Goal: Contribute content: Contribute content

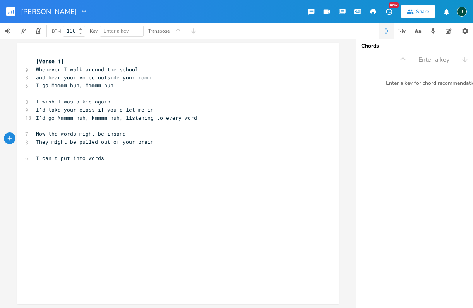
scroll to position [0, 51]
type textarea "eve"
drag, startPoint x: 46, startPoint y: 69, endPoint x: 56, endPoint y: 69, distance: 10.1
click at [56, 69] on span "Whenever I walk around the school" at bounding box center [87, 69] width 102 height 7
click at [51, 70] on span "When I walk around the school" at bounding box center [81, 69] width 90 height 7
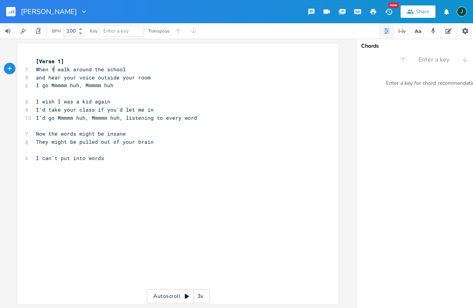
scroll to position [0, 9]
type textarea "YOU"
type textarea "you"
type textarea "h"
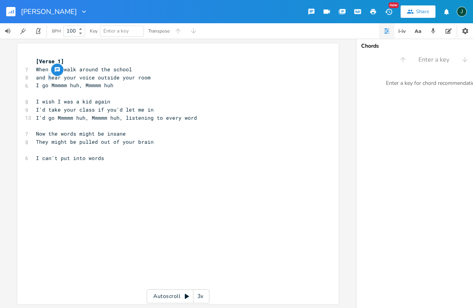
click at [49, 76] on span "and hear your voice outside your room" at bounding box center [93, 77] width 115 height 7
drag, startPoint x: 46, startPoint y: 76, endPoint x: 129, endPoint y: 76, distance: 83.6
click at [129, 76] on span "and hear your voice outside your room" at bounding box center [93, 77] width 115 height 7
type textarea "and pass by her"
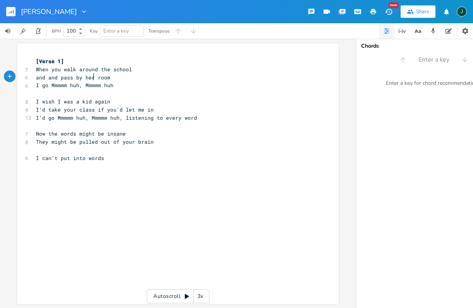
scroll to position [0, 30]
click at [37, 84] on span "I go Mmmmm huh, Mmmmm huh" at bounding box center [74, 85] width 77 height 7
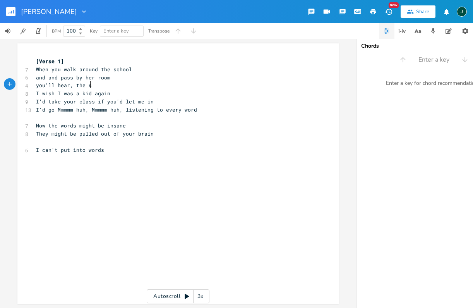
type textarea "you'll hear, the soul"
type textarea "nd of learning"
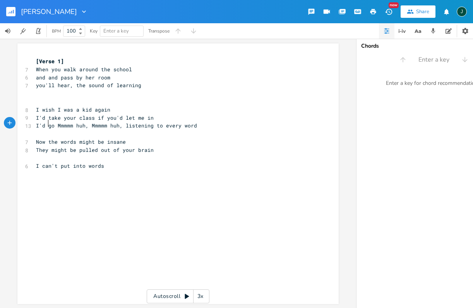
click at [46, 122] on span "I'd go Mmmmm huh, Mmmmm huh, listening to every word" at bounding box center [116, 125] width 161 height 7
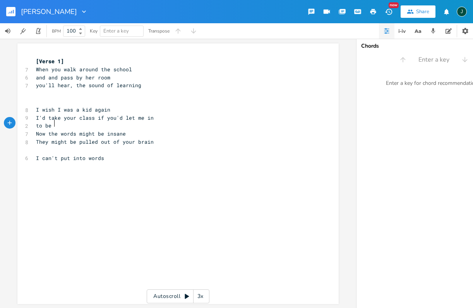
type textarea "to be n"
type textarea "in"
type textarea "near the sound of learning"
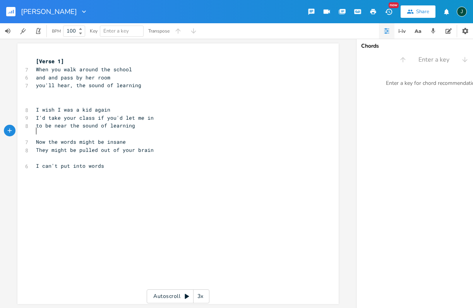
click at [53, 70] on span "When you walk around the school" at bounding box center [84, 69] width 96 height 7
type textarea "I"
click at [46, 76] on span "and and pass by her room" at bounding box center [73, 77] width 74 height 7
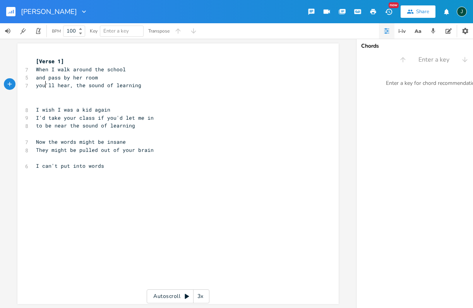
click at [43, 86] on span "you'll hear, the sound of learning" at bounding box center [88, 85] width 105 height 7
type textarea "you"
click at [43, 86] on span "you'll hear, the sound of learning" at bounding box center [88, 85] width 105 height 7
click at [45, 86] on span "you'll hear, the sound of learning" at bounding box center [88, 85] width 105 height 7
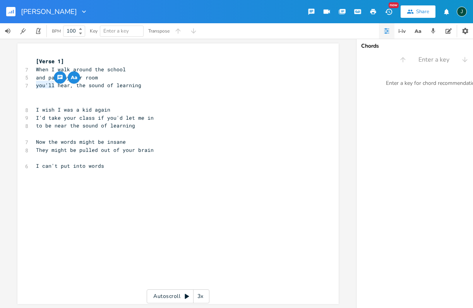
drag, startPoint x: 51, startPoint y: 83, endPoint x: 33, endPoint y: 83, distance: 18.2
click at [34, 83] on pre "you'll hear, the sound of learning" at bounding box center [173, 85] width 279 height 8
type textarea "I"
click at [65, 115] on span "I'd take your class if you'd let me in" at bounding box center [95, 117] width 118 height 7
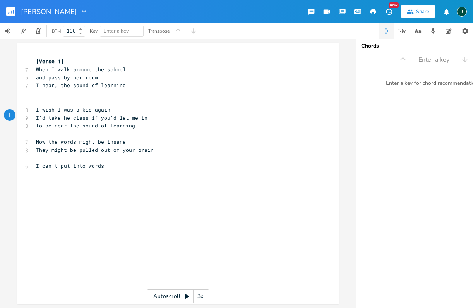
type textarea "her"
click at [107, 115] on span "I'd take her class if you'd let me in" at bounding box center [93, 117] width 115 height 7
type textarea "she"
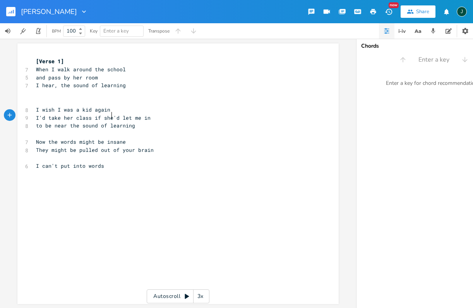
scroll to position [0, 7]
click at [63, 123] on span "to be near the sound of learning" at bounding box center [85, 125] width 99 height 7
type textarea ","
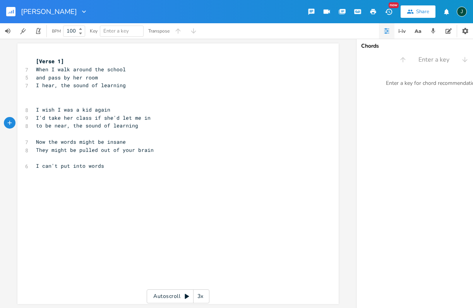
click at [51, 69] on span "When I walk around the school" at bounding box center [81, 69] width 90 height 7
type textarea "you"
click at [55, 69] on span "When you walk around the school" at bounding box center [84, 69] width 96 height 7
type textarea "you"
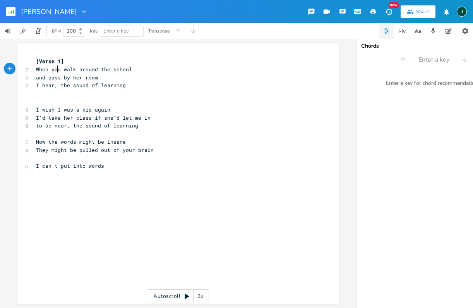
click at [55, 69] on span "When you walk around the school" at bounding box center [84, 69] width 96 height 7
click at [36, 85] on span "I hear, the sound of learning" at bounding box center [81, 85] width 90 height 7
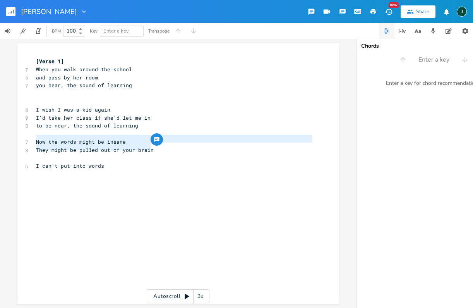
drag, startPoint x: 34, startPoint y: 138, endPoint x: 164, endPoint y: 144, distance: 130.2
click at [164, 144] on div "[Verse 1] 7 When you walk around the school 5 and pass by her room 7 you hear, …" at bounding box center [173, 121] width 279 height 129
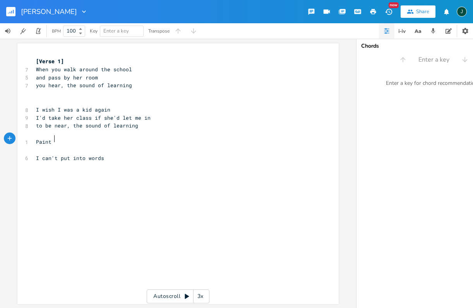
scroll to position [0, 10]
type textarea "Paint B"
type textarea "brushes in a jr"
type textarea "ar"
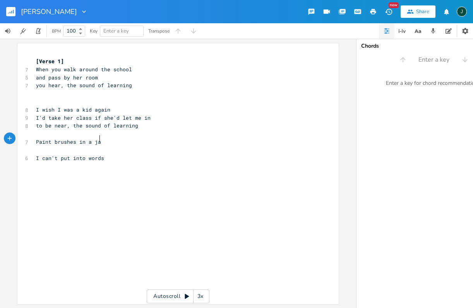
scroll to position [0, 3]
type textarea "charcoal"
click at [36, 146] on span "charcoal" at bounding box center [48, 149] width 25 height 7
type textarea "paper and"
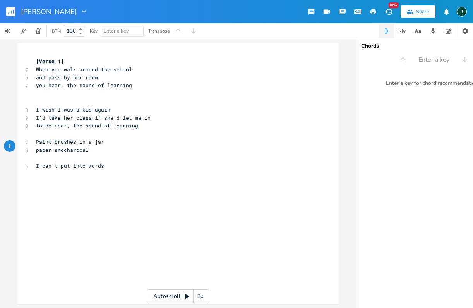
scroll to position [0, 21]
click at [95, 147] on pre "paper and charcoal" at bounding box center [173, 150] width 279 height 8
type textarea "art"
click at [41, 139] on span "Paint brushes in a jar" at bounding box center [70, 141] width 68 height 7
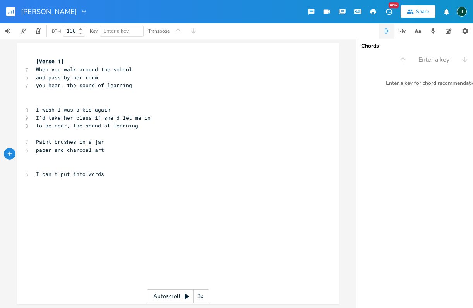
type textarea "Paint"
click at [41, 139] on span "Paint brushes in a jar" at bounding box center [70, 141] width 68 height 7
click at [44, 138] on span "Paint brushes in a jar" at bounding box center [70, 141] width 68 height 7
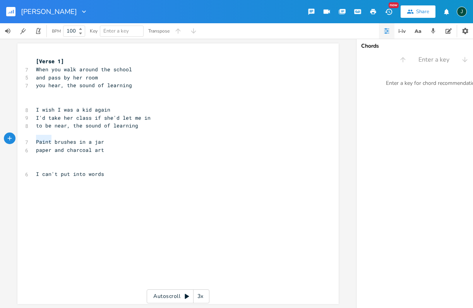
click at [44, 138] on span "Paint brushes in a jar" at bounding box center [70, 141] width 68 height 7
type textarea "Paint brushes in a jar"
click at [44, 138] on span "Paint brushes in a jar" at bounding box center [70, 141] width 68 height 7
type textarea "P"
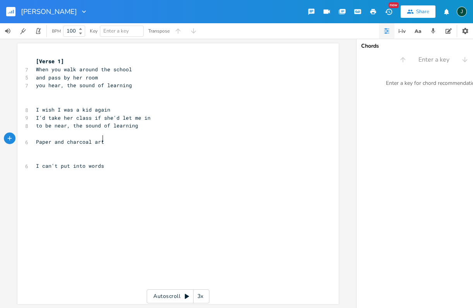
click at [113, 140] on pre "Paper and charcoal art" at bounding box center [173, 142] width 279 height 8
drag, startPoint x: 113, startPoint y: 140, endPoint x: 125, endPoint y: 158, distance: 21.4
click at [122, 153] on div "[Verse 1] 7 When you walk around the school 5 and pass by her room 7 you hear, …" at bounding box center [173, 125] width 279 height 137
click at [162, 178] on pre "​" at bounding box center [173, 182] width 279 height 8
click at [71, 123] on span "to be near, the sound of learning" at bounding box center [87, 125] width 102 height 7
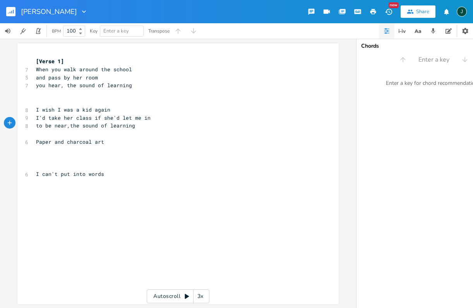
scroll to position [0, 1]
click at [59, 138] on span "Paper and charcoal art" at bounding box center [70, 141] width 68 height 7
type textarea "and"
click at [59, 138] on span "Paper and charcoal art" at bounding box center [70, 141] width 68 height 7
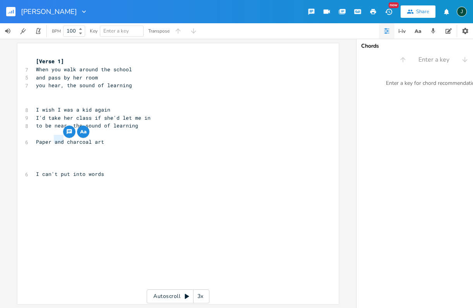
scroll to position [0, 7]
click at [54, 139] on span "Paper and charcoal art" at bounding box center [70, 141] width 68 height 7
type textarea "Paper and charcoal art"
click at [54, 139] on span "Paper and charcoal art" at bounding box center [70, 141] width 68 height 7
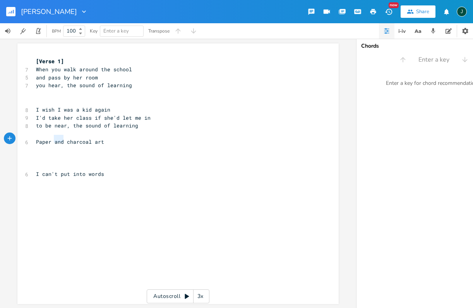
click at [54, 139] on span "Paper and charcoal art" at bounding box center [70, 141] width 68 height 7
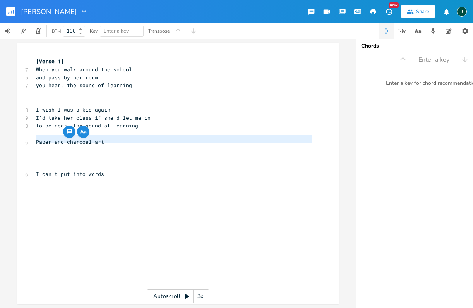
click at [54, 139] on span "Paper and charcoal art" at bounding box center [70, 141] width 68 height 7
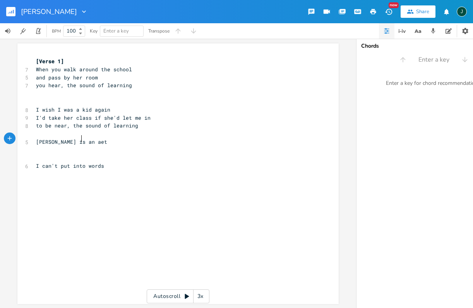
type textarea "[PERSON_NAME] is an aet"
type textarea "rt teacher"
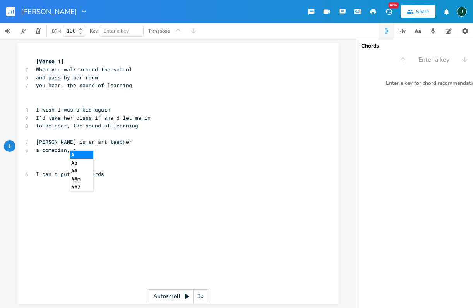
type textarea "a comedian, a"
click at [36, 146] on span "a comedian, a" at bounding box center [56, 149] width 40 height 7
type textarea "an actor"
type textarea ","
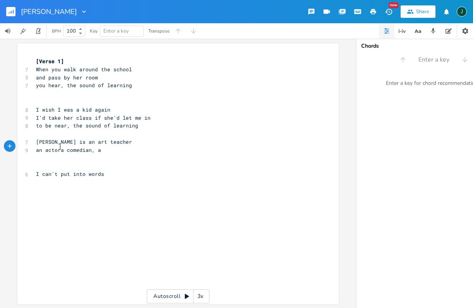
scroll to position [0, 2]
click at [103, 148] on span "an actor, a comedian, a" at bounding box center [71, 149] width 71 height 7
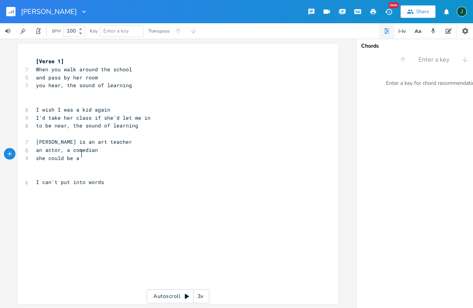
scroll to position [0, 29]
type textarea "she could be a TV [DEMOGRAPHIC_DATA]"
drag, startPoint x: 64, startPoint y: 153, endPoint x: 85, endPoint y: 154, distance: 21.4
click at [85, 154] on span "she could be a TV [DEMOGRAPHIC_DATA]" at bounding box center [91, 157] width 111 height 7
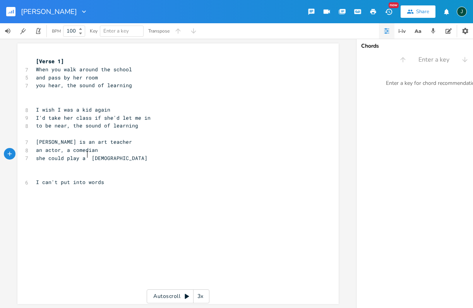
scroll to position [0, 15]
type textarea "play a diva or a"
click at [153, 155] on pre "she could play a diva or a [DEMOGRAPHIC_DATA]" at bounding box center [173, 158] width 279 height 8
type textarea "Inse"
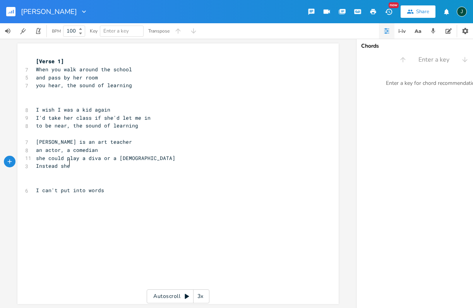
type textarea "tead she"
click at [42, 164] on span "Instead she" at bounding box center [53, 165] width 34 height 7
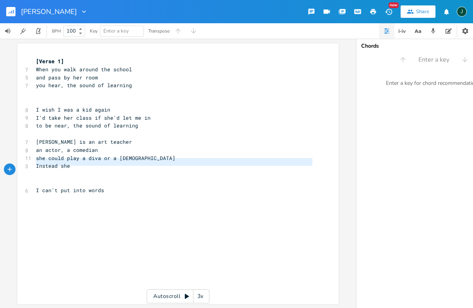
click at [42, 164] on span "Instead she" at bounding box center [53, 165] width 34 height 7
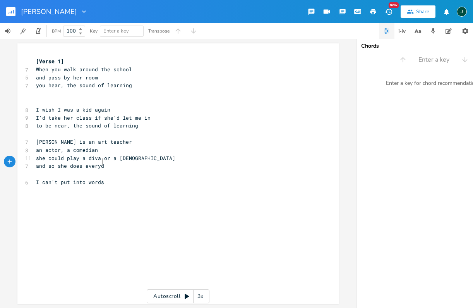
type textarea "and so she does everyday"
type textarea "you never know"
click at [55, 171] on span "you never know" at bounding box center [57, 173] width 43 height 7
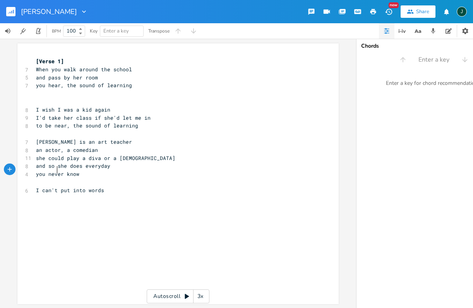
type textarea "never"
click at [55, 171] on span "you never know" at bounding box center [57, 173] width 43 height 7
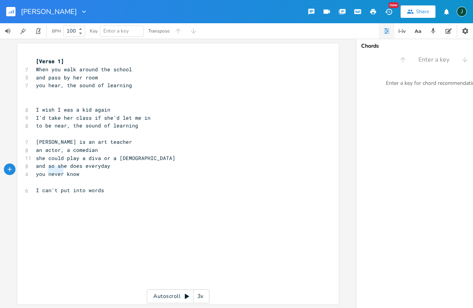
click at [55, 171] on span "you never know" at bounding box center [57, 173] width 43 height 7
type textarea "in school where children play"
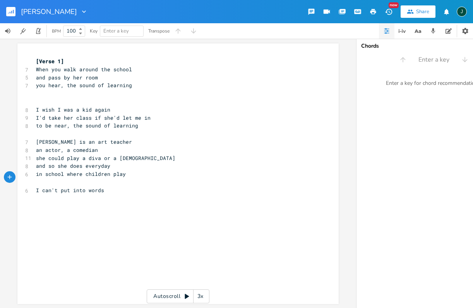
click at [43, 172] on span "in school where children play" at bounding box center [81, 173] width 90 height 7
type textarea "ac"
type textarea "nearby"
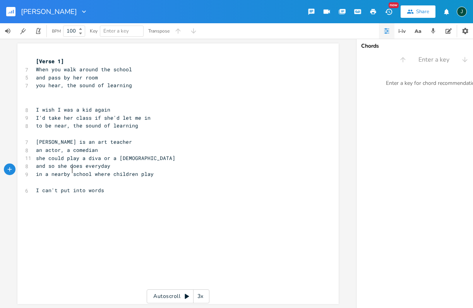
click at [162, 171] on pre "in a nearby school where children play" at bounding box center [173, 174] width 279 height 8
click at [113, 165] on pre "and so she does everyday" at bounding box center [173, 166] width 279 height 8
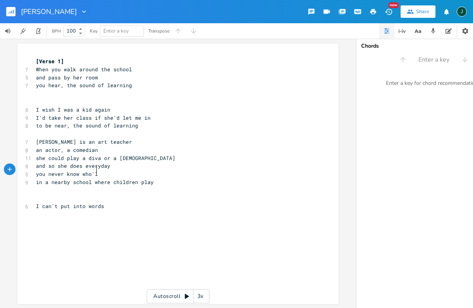
type textarea "you never know who'll"
type textarea "you'll meet"
click at [96, 178] on span "in a nearby school where children play" at bounding box center [95, 181] width 118 height 7
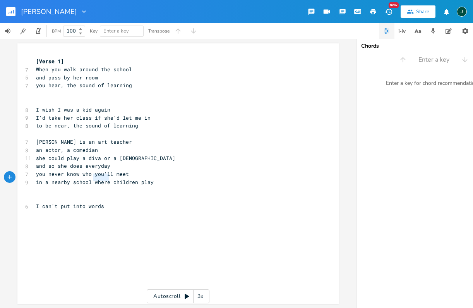
click at [96, 178] on span "in a nearby school where children play" at bounding box center [95, 181] width 118 height 7
type textarea "in a nearby school where children play"
click at [96, 178] on span "in a nearby school where children play" at bounding box center [95, 181] width 118 height 7
type textarea "n a nearby school where children play"
drag, startPoint x: 158, startPoint y: 177, endPoint x: 38, endPoint y: 177, distance: 120.0
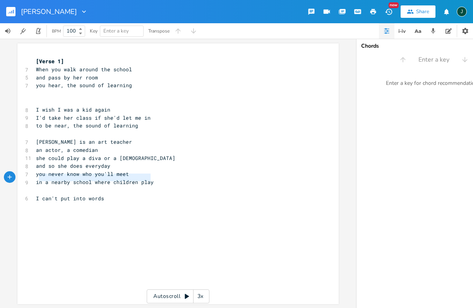
click at [38, 178] on pre "in a nearby school where children play" at bounding box center [173, 182] width 279 height 8
click at [40, 163] on span "and so she does everyday" at bounding box center [73, 165] width 74 height 7
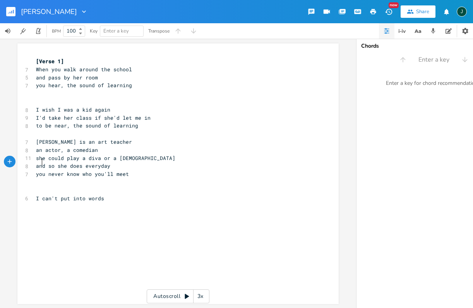
click at [40, 163] on span "and so she does everyday" at bounding box center [73, 165] width 74 height 7
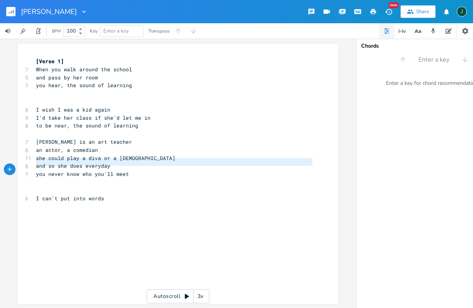
click at [40, 163] on span "and so she does everyday" at bounding box center [73, 165] width 74 height 7
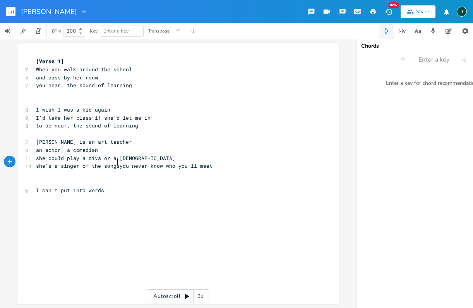
type textarea "she's a singer of the songs"
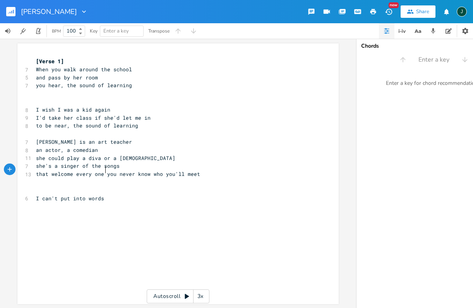
scroll to position [0, 46]
type textarea "that welcome every one along"
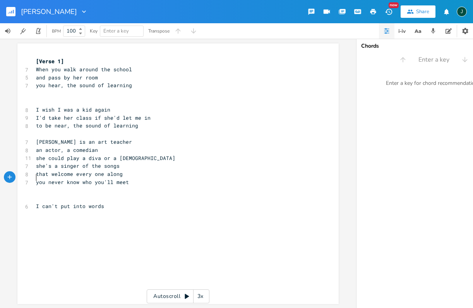
click at [57, 178] on span "you never know who you'll meet" at bounding box center [82, 181] width 93 height 7
type textarea "you never know who you'll meet"
click at [57, 178] on span "you never know who you'll meet" at bounding box center [82, 181] width 93 height 7
click at [72, 170] on span "that welcome every one along" at bounding box center [79, 173] width 87 height 7
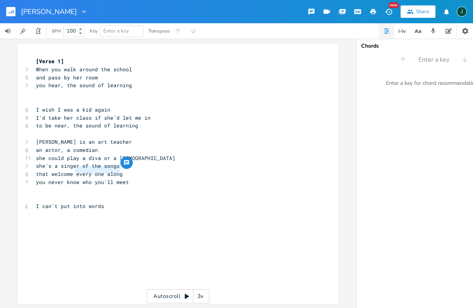
drag, startPoint x: 72, startPoint y: 170, endPoint x: 121, endPoint y: 167, distance: 48.8
click at [121, 167] on div "every one along xxxxxxxxxx [Verse 1] 7 When you walk around the school 5 and pa…" at bounding box center [177, 173] width 321 height 261
type textarea "the weak and the strong"
click at [85, 179] on span "you never know who you'll meet" at bounding box center [82, 181] width 93 height 7
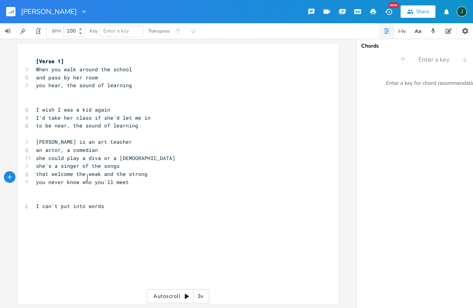
click at [85, 179] on span "you never know who you'll meet" at bounding box center [82, 181] width 93 height 7
type textarea "you never know who you'll meet"
click at [85, 179] on span "you never know who you'll meet" at bounding box center [82, 181] width 93 height 7
click at [58, 171] on span "that welcome the weak and the strong" at bounding box center [91, 173] width 111 height 7
drag, startPoint x: 34, startPoint y: 170, endPoint x: 73, endPoint y: 170, distance: 39.1
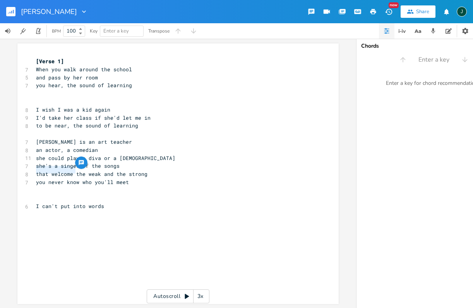
click at [73, 170] on span "that welcome the weak and the strong" at bounding box center [91, 173] width 111 height 7
type textarea "she makes them a"
type textarea "u-"
type textarea "p as she goes along"
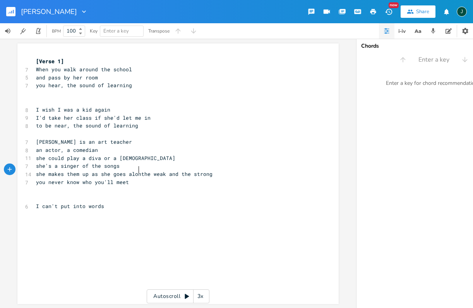
scroll to position [0, 38]
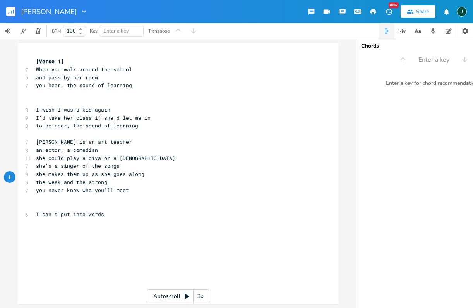
click at [84, 187] on span "you never know who you'll meet" at bounding box center [82, 190] width 93 height 7
type textarea "you never know who you'll meet"
click at [84, 187] on span "you never know who you'll meet" at bounding box center [82, 190] width 93 height 7
type textarea "you never know who you'll meet"
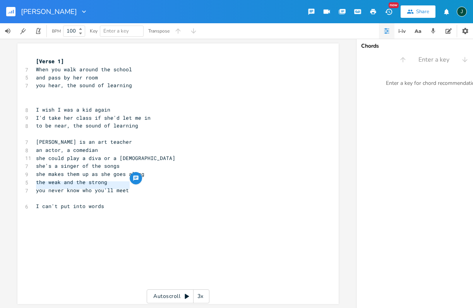
drag, startPoint x: 130, startPoint y: 185, endPoint x: 30, endPoint y: 185, distance: 99.5
click at [30, 185] on div "you never know who you'll meet xxxxxxxxxx [Verse 1] 7 When you walk around the …" at bounding box center [177, 173] width 321 height 261
click at [36, 178] on span "the weak and the strong" at bounding box center [71, 181] width 71 height 7
type textarea "she doesn't see whhose"
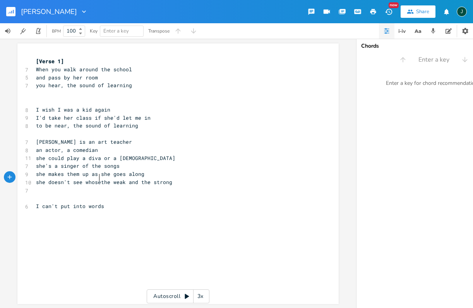
type textarea "ose"
click at [105, 178] on span "she doesn't see whose the weak and the strong" at bounding box center [105, 181] width 139 height 7
type textarea "the"
click at [105, 178] on span "she doesn't see whose the weak and the strong" at bounding box center [105, 181] width 139 height 7
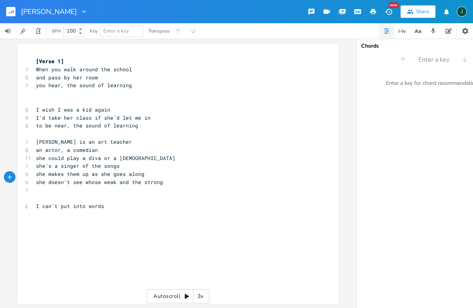
click at [133, 178] on span "she doesn't see whose weak and the strong" at bounding box center [99, 181] width 127 height 7
type textarea "whose"
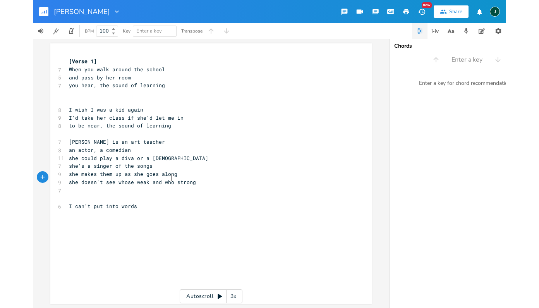
scroll to position [0, 13]
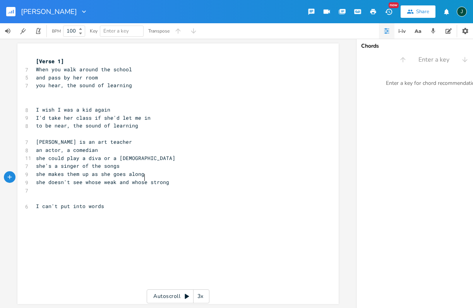
click at [147, 154] on pre "she could play a diva or a [DEMOGRAPHIC_DATA]" at bounding box center [173, 158] width 279 height 8
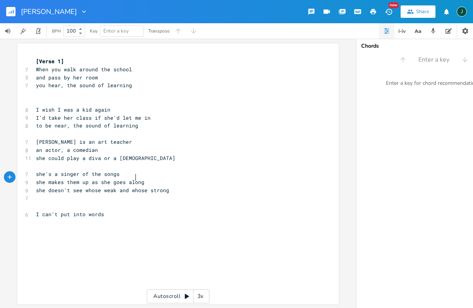
click at [134, 178] on span "she makes them up as she goes along" at bounding box center [90, 181] width 108 height 7
click at [131, 178] on span "she makes them up as she goes along" at bounding box center [90, 181] width 108 height 7
type textarea "along"
click at [131, 178] on span "she makes them up as she goes along" at bounding box center [90, 181] width 108 height 7
click at [159, 169] on icon "button" at bounding box center [161, 170] width 4 height 3
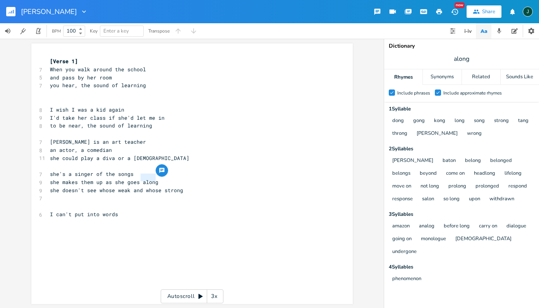
click at [77, 187] on span "she doesn't see whose weak and whose strong" at bounding box center [116, 190] width 133 height 7
type textarea "she doesn't see whose weak and whose strong"
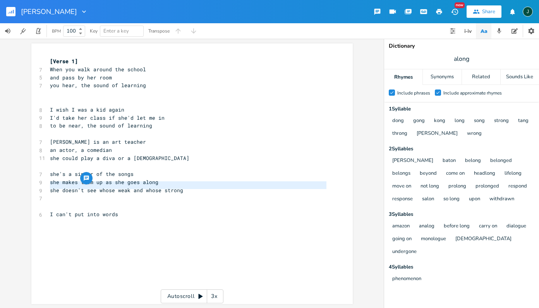
click at [77, 187] on span "she doesn't see whose weak and whose strong" at bounding box center [116, 190] width 133 height 7
click at [104, 170] on span "she's a singer of the songs" at bounding box center [92, 173] width 84 height 7
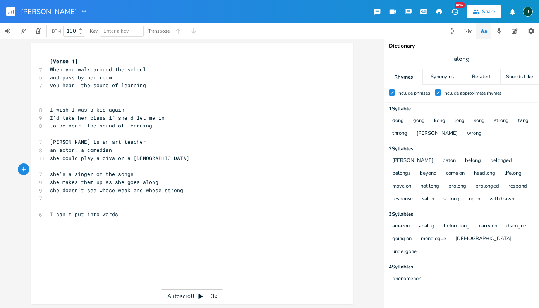
click at [104, 170] on span "she's a singer of the songs" at bounding box center [92, 173] width 84 height 7
type textarea "familai"
type textarea "air"
type textarea "iar"
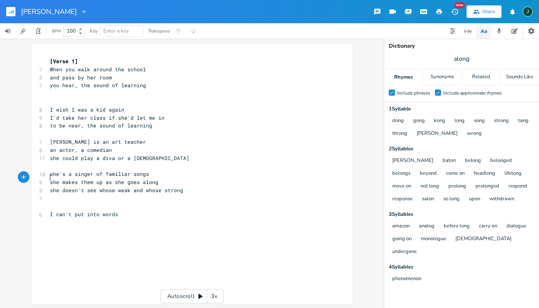
click at [50, 178] on span "she makes them up as she goes along" at bounding box center [104, 181] width 108 height 7
type textarea "and of ones"
drag, startPoint x: 84, startPoint y: 178, endPoint x: 129, endPoint y: 178, distance: 44.9
click at [129, 178] on span "and of ones she makes them up as she goes along" at bounding box center [123, 181] width 146 height 7
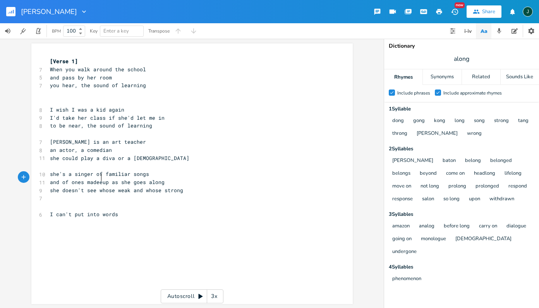
type textarea "madee"
click at [68, 178] on span "and of ones made up as she goes along" at bounding box center [107, 181] width 115 height 7
drag, startPoint x: 83, startPoint y: 186, endPoint x: 111, endPoint y: 186, distance: 27.9
click at [111, 187] on span "she doesn't see whose weak and whose strong" at bounding box center [116, 190] width 133 height 7
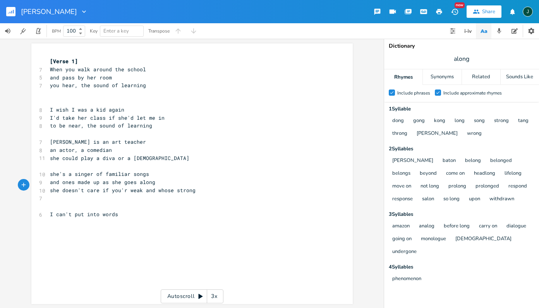
type textarea "care if you're"
click at [171, 184] on div "and whose xxxxxxxxxx [Verse 1] 7 When you walk around the school 5 and pass by …" at bounding box center [191, 173] width 321 height 261
type textarea "or"
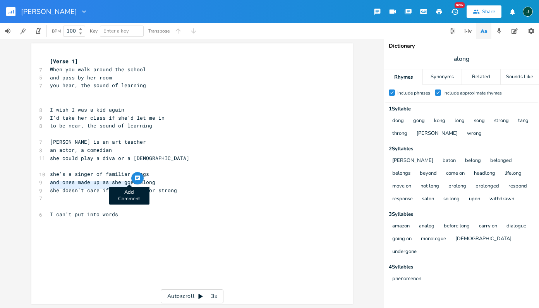
drag, startPoint x: 47, startPoint y: 185, endPoint x: 127, endPoint y: 183, distance: 80.2
click at [127, 187] on span "she doesn't care if you're weak or strong" at bounding box center [113, 190] width 127 height 7
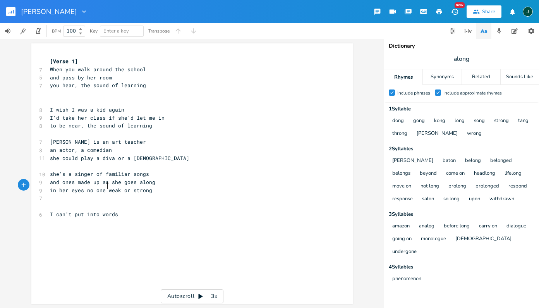
scroll to position [0, 38]
type textarea "in her eyes no one's"
click at [126, 187] on span "in her eyes no one's weak or strong" at bounding box center [104, 190] width 108 height 7
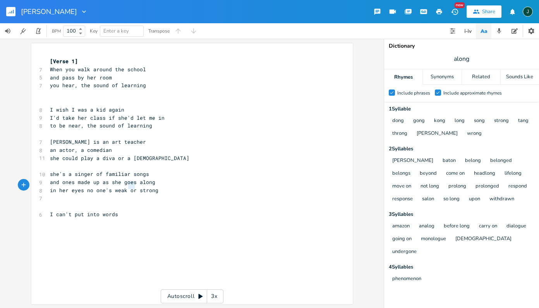
click at [126, 187] on span "in her eyes no one's weak or strong" at bounding box center [104, 190] width 108 height 7
type textarea "and [PERSON_NAME]"
type textarea "onbe"
type textarea "e's"
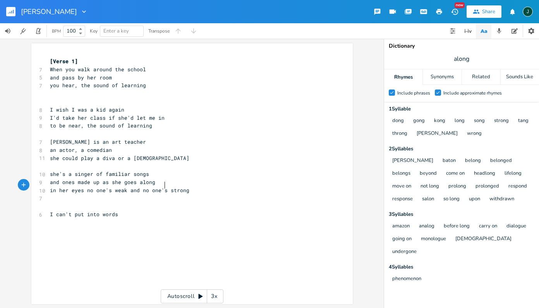
scroll to position [0, 7]
click at [58, 94] on pre "​" at bounding box center [187, 93] width 279 height 8
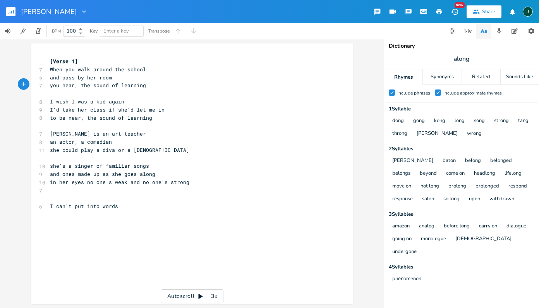
click at [45, 187] on div "xxxxxxxxxx [Verse 1] 7 When you walk around the school 5 and pass by her room 7…" at bounding box center [191, 173] width 321 height 261
click at [39, 187] on div "7" at bounding box center [39, 191] width 0 height 8
click at [49, 154] on pre "​" at bounding box center [187, 158] width 279 height 8
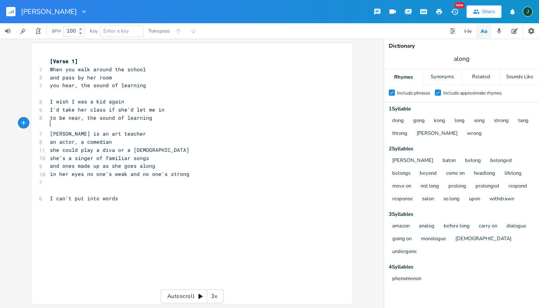
click at [48, 126] on pre "​" at bounding box center [187, 126] width 279 height 8
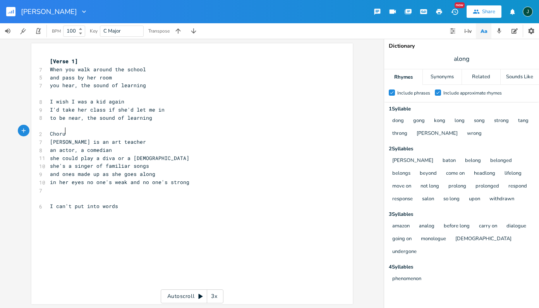
scroll to position [0, 14]
type textarea "Chorus"
click at [60, 61] on span "[Verse 1]" at bounding box center [64, 61] width 28 height 7
click at [48, 126] on pre "​" at bounding box center [187, 126] width 279 height 8
click at [21, 122] on icon "button" at bounding box center [23, 122] width 7 height 7
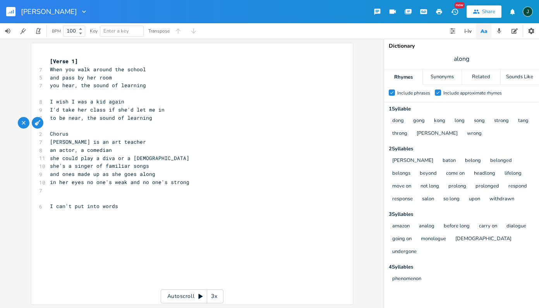
click at [21, 122] on icon "button" at bounding box center [24, 123] width 6 height 6
click at [50, 131] on span "Chorus" at bounding box center [59, 133] width 19 height 7
click at [20, 128] on icon "button" at bounding box center [23, 130] width 7 height 7
click at [49, 130] on icon "button" at bounding box center [51, 130] width 6 height 6
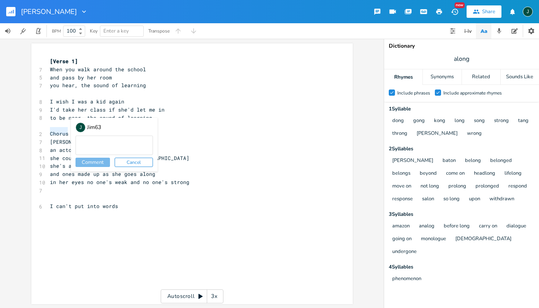
click at [141, 161] on button "Cancel" at bounding box center [134, 162] width 38 height 9
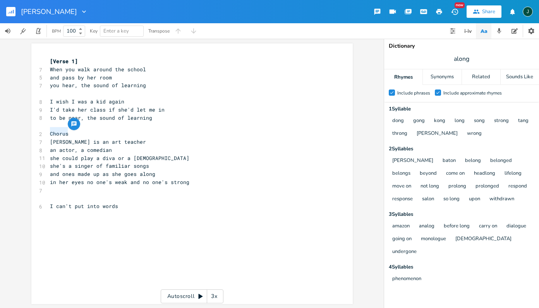
click at [54, 140] on span "[PERSON_NAME] is an art teacher" at bounding box center [98, 141] width 96 height 7
type textarea "[PERSON_NAME]"
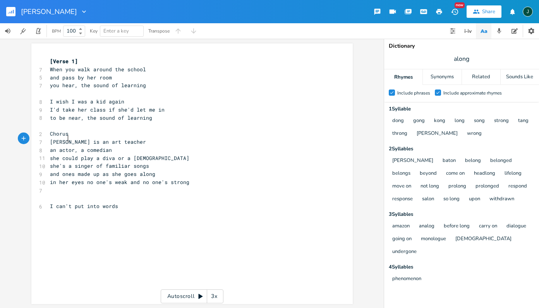
click at [50, 131] on span "Chorus" at bounding box center [59, 133] width 19 height 7
type textarea "Chorus"
click at [50, 131] on span "Chorus" at bounding box center [59, 133] width 19 height 7
click at [473, 78] on div "Related" at bounding box center [481, 76] width 38 height 15
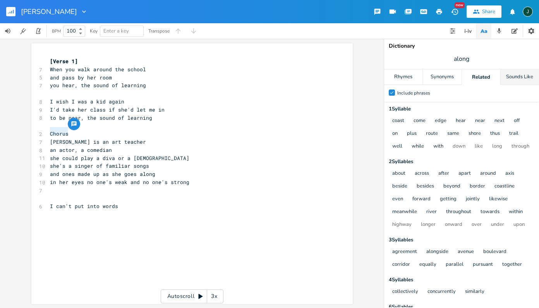
click at [473, 73] on div "Sounds Like" at bounding box center [520, 76] width 38 height 15
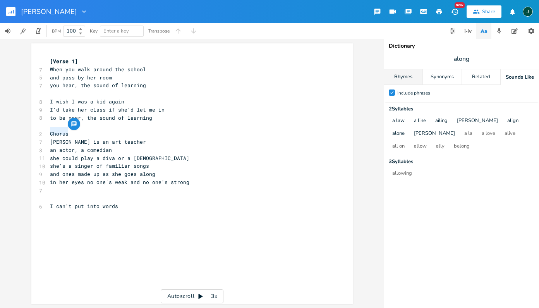
click at [405, 77] on div "Rhymes" at bounding box center [403, 76] width 38 height 15
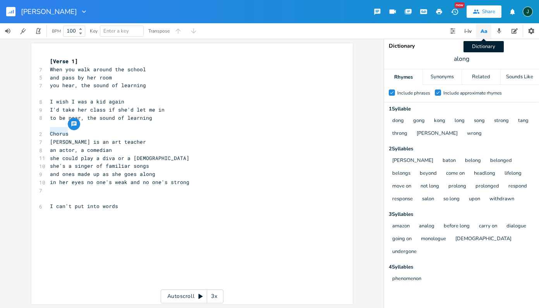
click at [473, 30] on icon "button" at bounding box center [484, 31] width 10 height 10
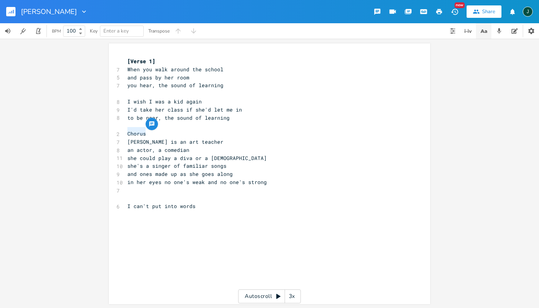
click at [473, 33] on icon "button" at bounding box center [485, 31] width 3 height 3
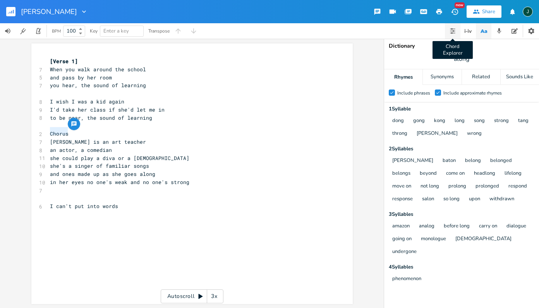
click at [451, 31] on icon "button" at bounding box center [452, 31] width 6 height 6
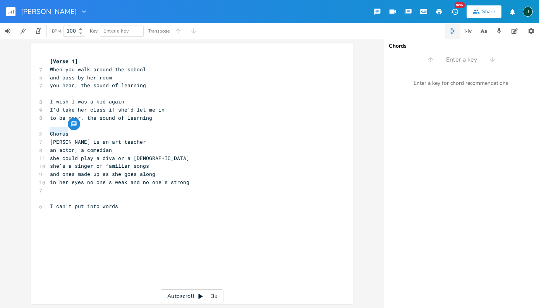
click at [451, 31] on icon "button" at bounding box center [452, 31] width 6 height 6
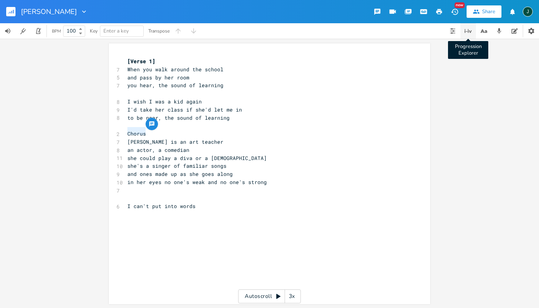
click at [467, 28] on icon "button" at bounding box center [467, 30] width 9 height 9
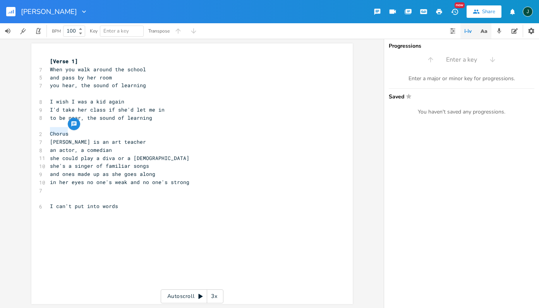
click at [473, 31] on icon "button" at bounding box center [484, 31] width 10 height 10
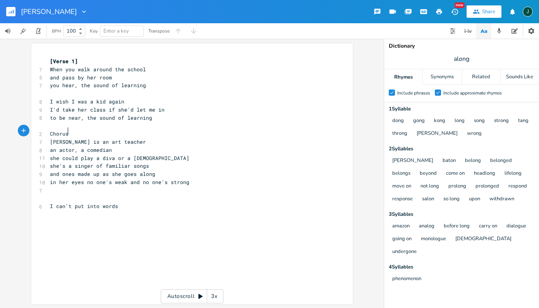
click at [249, 133] on pre "Chorus" at bounding box center [187, 134] width 279 height 8
click at [55, 132] on span "Chorus" at bounding box center [59, 133] width 19 height 7
type textarea "Chorus"
click at [55, 132] on span "Chorus" at bounding box center [59, 133] width 19 height 7
click at [410, 11] on icon "button" at bounding box center [408, 11] width 7 height 7
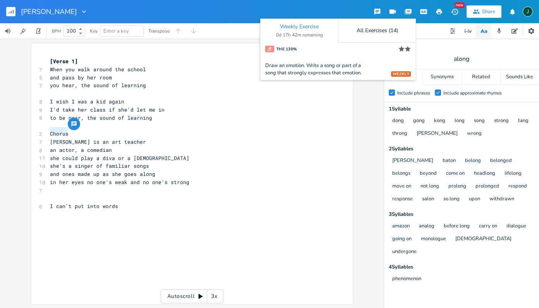
click at [408, 9] on icon "button" at bounding box center [409, 11] width 6 height 4
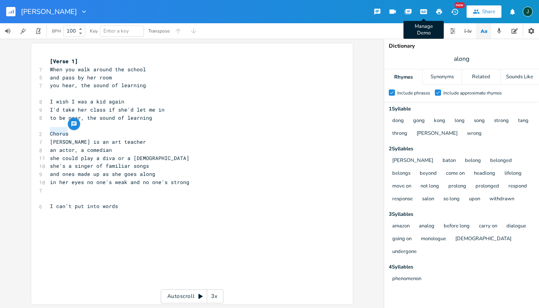
click at [427, 10] on icon "button" at bounding box center [423, 11] width 7 height 5
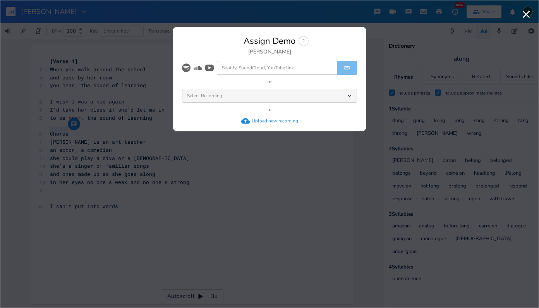
click at [473, 13] on icon "button" at bounding box center [526, 14] width 12 height 12
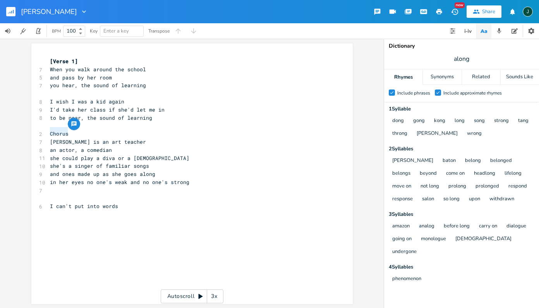
click at [454, 11] on icon "button" at bounding box center [455, 12] width 8 height 8
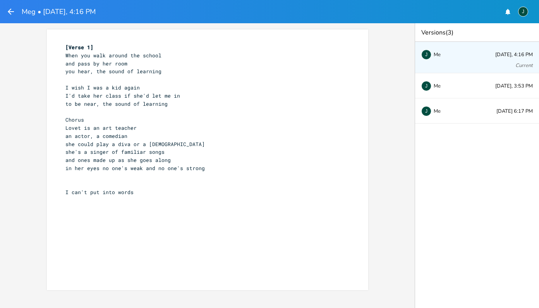
click at [10, 14] on icon "button" at bounding box center [10, 11] width 9 height 9
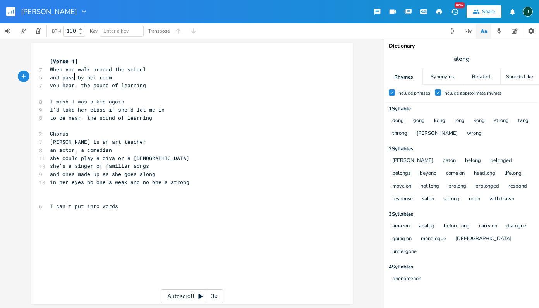
click at [71, 77] on span "and pass by her room" at bounding box center [81, 77] width 62 height 7
type textarea ","
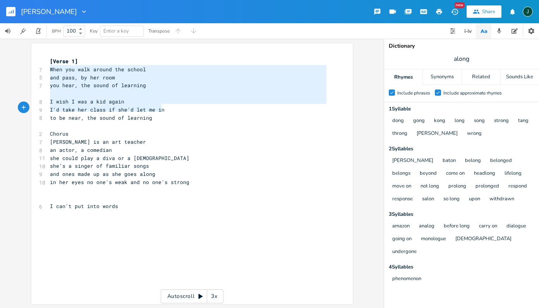
type textarea "When you walk around the school and pass, by her room you hear, the sound of le…"
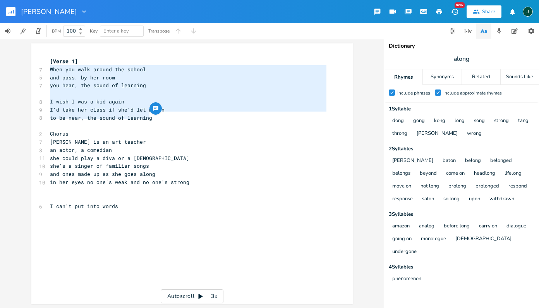
drag, startPoint x: 48, startPoint y: 70, endPoint x: 160, endPoint y: 113, distance: 120.1
click at [160, 113] on div "[Verse 1] 7 When you walk around the school 5 and pass, by her room 7 you hear,…" at bounding box center [187, 141] width 279 height 169
click at [81, 131] on pre "Chorus" at bounding box center [187, 134] width 279 height 8
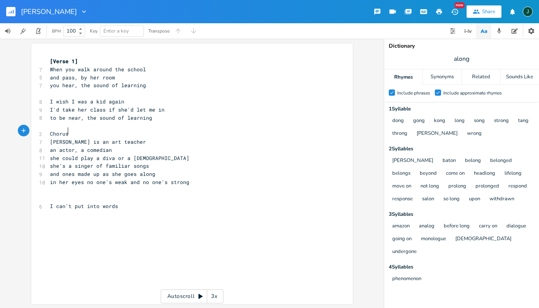
click at [48, 194] on pre "​" at bounding box center [187, 198] width 279 height 8
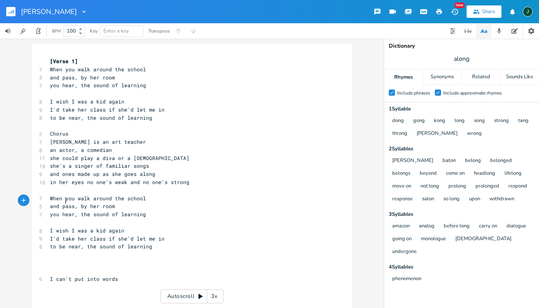
click at [62, 202] on span "and pass, by her room" at bounding box center [82, 205] width 65 height 7
type textarea "walk"
click at [81, 202] on span "and walk, by her room" at bounding box center [82, 205] width 65 height 7
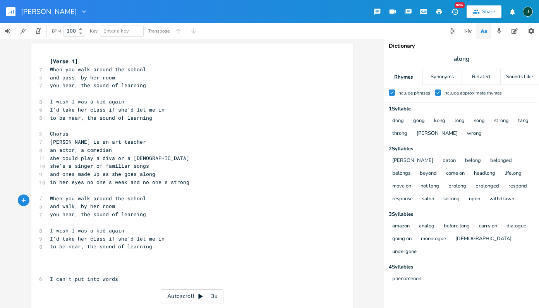
click at [81, 202] on span "and walk, by her room" at bounding box center [82, 205] width 65 height 7
type textarea "into"
click at [64, 211] on span "you hear, the sound of learning" at bounding box center [98, 214] width 96 height 7
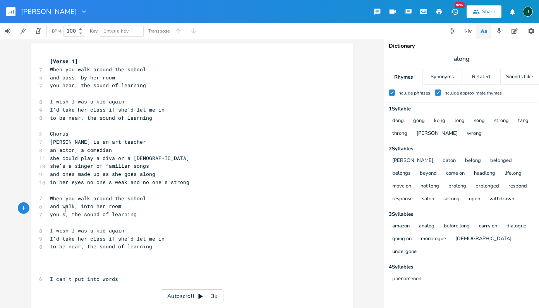
type textarea "see"
click at [91, 211] on span "you see, the sound of learning" at bounding box center [96, 214] width 93 height 7
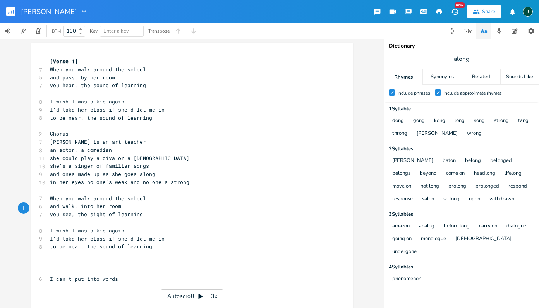
type textarea "sights"
type textarea "I wish I was a kid"
drag, startPoint x: 48, startPoint y: 223, endPoint x: 124, endPoint y: 222, distance: 76.3
click at [124, 222] on div "I wish I was a kid again x [Verse 1] 7 When you walk around the school 5 and pa…" at bounding box center [191, 176] width 321 height 266
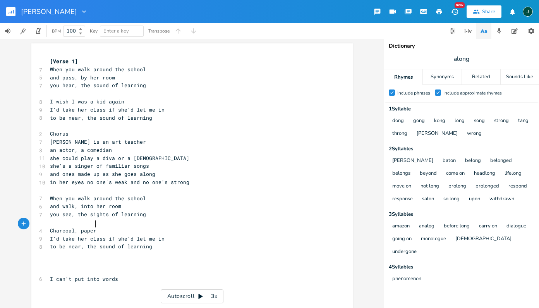
scroll to position [0, 30]
type textarea "Charcoal, paper,"
click at [137, 154] on span "she could play a diva or a [DEMOGRAPHIC_DATA]" at bounding box center [119, 157] width 139 height 7
type textarea "[DEMOGRAPHIC_DATA]"
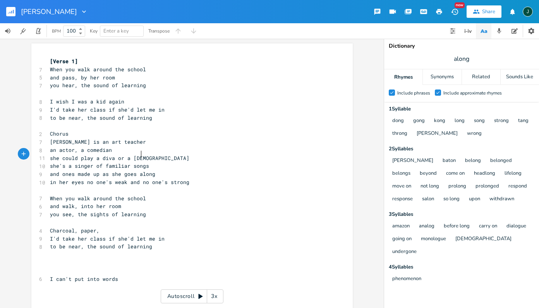
click at [137, 154] on span "she could play a diva or a [DEMOGRAPHIC_DATA]" at bounding box center [119, 157] width 139 height 7
click at [171, 147] on icon "button" at bounding box center [175, 146] width 9 height 9
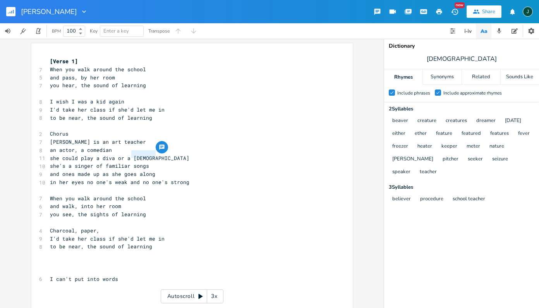
click at [79, 178] on span "in her eyes no one's weak and no one's strong" at bounding box center [119, 181] width 139 height 7
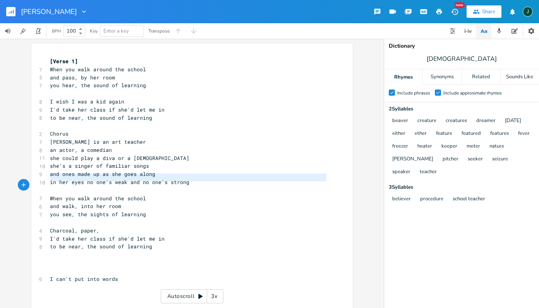
click at [79, 178] on span "in her eyes no one's weak and no one's strong" at bounding box center [119, 181] width 139 height 7
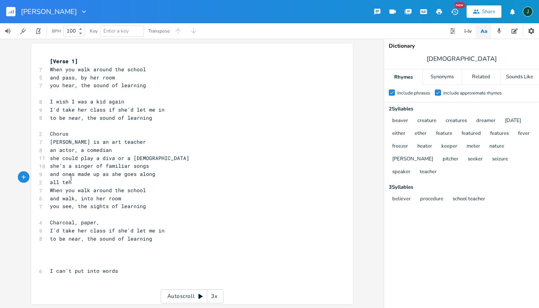
type textarea "all teh"
type textarea "he children say she's a keeper"
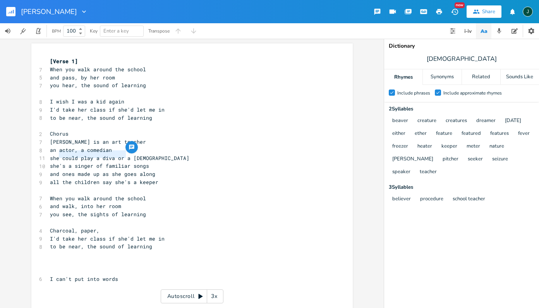
drag, startPoint x: 56, startPoint y: 154, endPoint x: 122, endPoint y: 153, distance: 65.8
click at [122, 154] on span "she could play a diva or a [DEMOGRAPHIC_DATA]" at bounding box center [119, 157] width 139 height 7
type textarea "'a R"
type textarea "TRE"
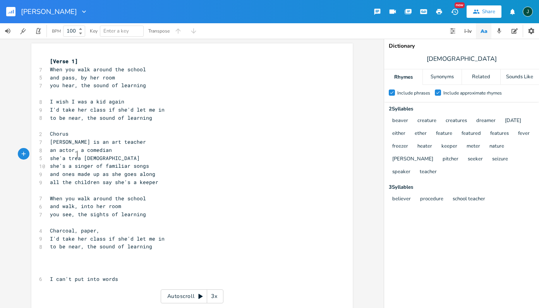
scroll to position [0, 8]
type textarea "treasuer"
type textarea "re and"
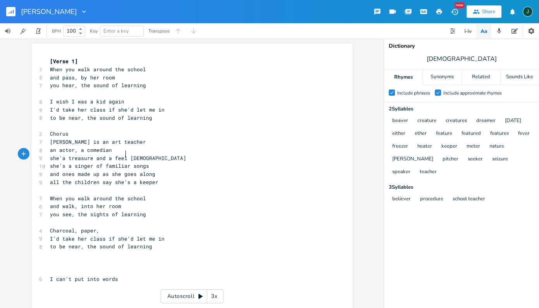
type textarea "feel"
type textarea "-good"
click at [57, 170] on span "and ones made up as she goes along" at bounding box center [102, 173] width 105 height 7
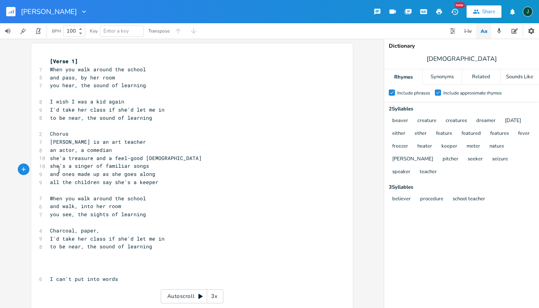
click at [57, 170] on span "and ones made up as she goes along" at bounding box center [102, 173] width 105 height 7
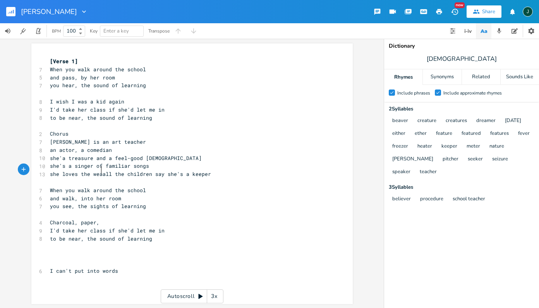
type textarea "she loves the weather"
type textarea "k"
type textarea ", she loves the strong"
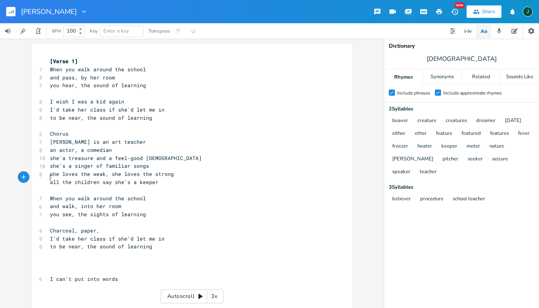
click at [57, 178] on span "all the children say she's a keeper" at bounding box center [104, 181] width 108 height 7
type textarea "nd"
click at [60, 227] on span "Charcoal, paper," at bounding box center [75, 230] width 50 height 7
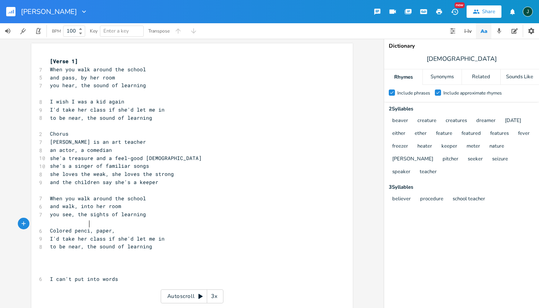
type textarea "Colored pencila"
type textarea "s"
type textarea ","
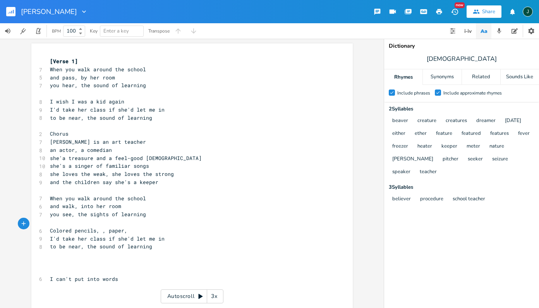
click at [105, 227] on span "Colored pencils, , paper," at bounding box center [88, 230] width 77 height 7
type textarea "in their hands"
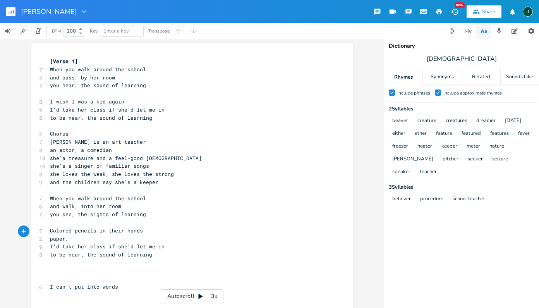
click at [57, 141] on span "[PERSON_NAME] is an art teacher" at bounding box center [98, 141] width 96 height 7
type textarea "[PERSON_NAME]"
click at [57, 141] on span "[PERSON_NAME] is an art teacher" at bounding box center [98, 141] width 96 height 7
type textarea "she"
drag, startPoint x: 48, startPoint y: 155, endPoint x: 58, endPoint y: 155, distance: 9.3
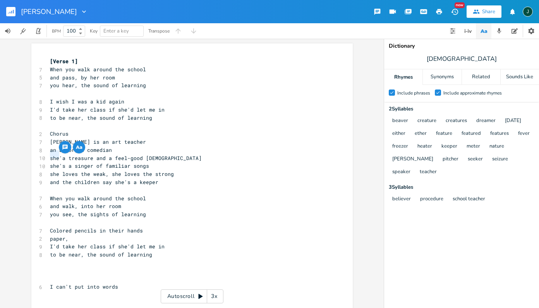
click at [58, 155] on span "she'a treasure and a feel-good [DEMOGRAPHIC_DATA]" at bounding box center [126, 157] width 152 height 7
paste textarea
type textarea "t is"
click at [127, 154] on span "[PERSON_NAME] is a treasure and a feel-good [DEMOGRAPHIC_DATA]" at bounding box center [146, 157] width 192 height 7
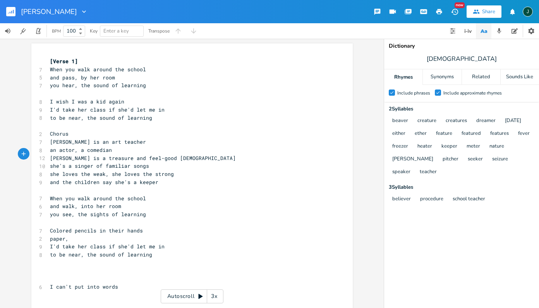
type textarea "a"
click at [88, 162] on span "she's a singer of familiar songs" at bounding box center [99, 165] width 99 height 7
type textarea ","
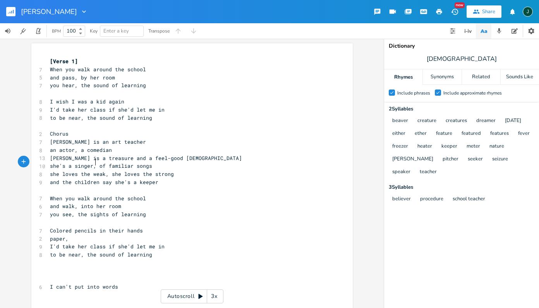
click at [168, 170] on span "she loves the weak, she loves the strong" at bounding box center [112, 173] width 124 height 7
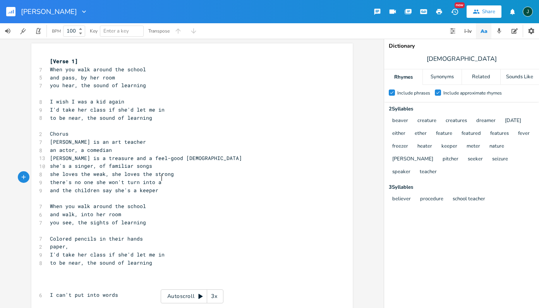
scroll to position [0, 69]
type textarea "there's no one she won't turn into a dreamer"
click at [50, 187] on span "and the children say she's a keeper" at bounding box center [104, 190] width 108 height 7
click at [53, 187] on span "and the children say she's a keeper" at bounding box center [104, 190] width 108 height 7
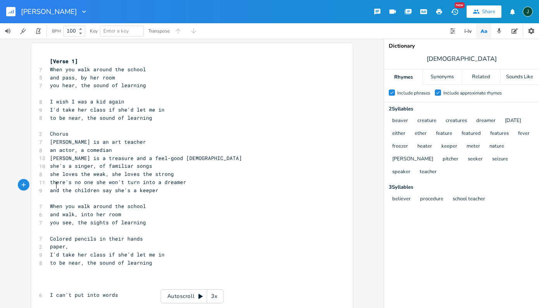
click at [53, 187] on span "and the children say she's a keeper" at bounding box center [104, 190] width 108 height 7
type textarea "that's why"
click at [120, 235] on span "Colored pencils in their hands" at bounding box center [96, 238] width 93 height 7
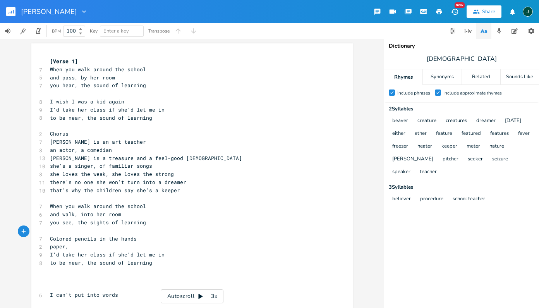
click at [146, 235] on pre "Colored pencils in the hands" at bounding box center [187, 239] width 279 height 8
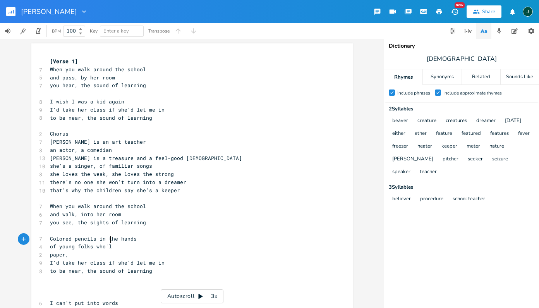
type textarea "of young folks who'll"
drag, startPoint x: 81, startPoint y: 186, endPoint x: 117, endPoint y: 187, distance: 36.0
click at [117, 187] on span "that's why the children say she's a keeper" at bounding box center [115, 190] width 130 height 7
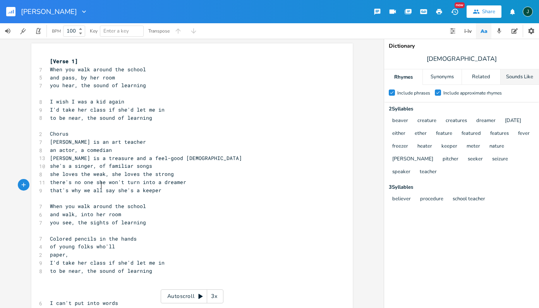
type textarea "we all"
click at [473, 77] on div "Sounds Like" at bounding box center [520, 76] width 38 height 15
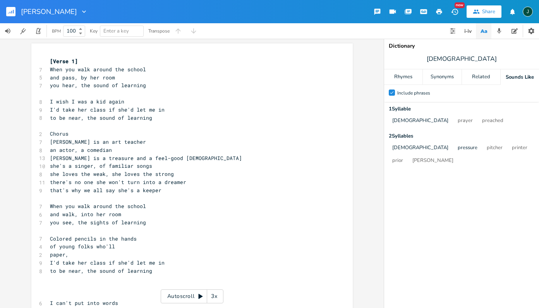
click at [170, 155] on span "[PERSON_NAME] is a treasure and a feel-good [DEMOGRAPHIC_DATA]" at bounding box center [146, 157] width 192 height 7
type textarea "[DEMOGRAPHIC_DATA]"
click at [170, 155] on span "[PERSON_NAME] is a treasure and a feel-good [DEMOGRAPHIC_DATA]" at bounding box center [146, 157] width 192 height 7
click at [204, 148] on icon "button" at bounding box center [204, 147] width 4 height 3
click at [407, 74] on div "Rhymes" at bounding box center [403, 76] width 38 height 15
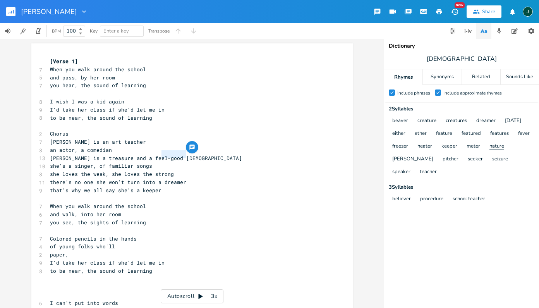
click at [473, 146] on button "nature" at bounding box center [496, 146] width 15 height 7
click at [170, 180] on span "there's no one she won't turn into a dreamer" at bounding box center [118, 181] width 136 height 7
click at [110, 179] on span "there's no one she won't turn into a dreamer" at bounding box center [118, 181] width 136 height 7
type textarea "can"
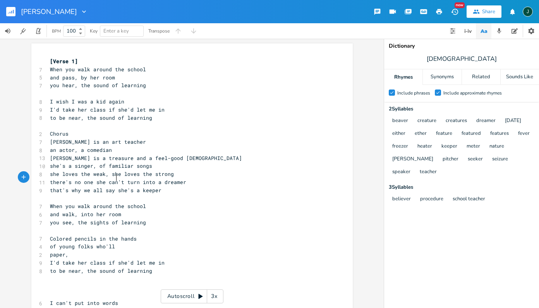
scroll to position [0, 7]
click at [146, 162] on span "she's a singer, of familiar songs" at bounding box center [101, 165] width 102 height 7
click at [51, 187] on span "that's why we all say she's a keeper" at bounding box center [105, 190] width 111 height 7
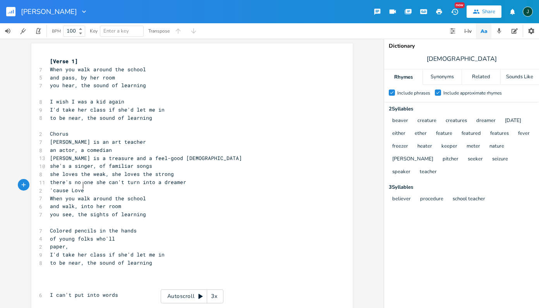
type textarea "'cause Lovel"
type textarea "tt is a true blue force of nature"
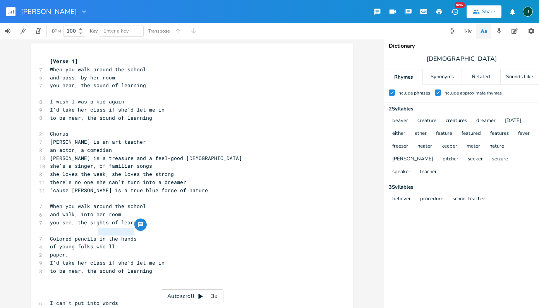
drag, startPoint x: 96, startPoint y: 231, endPoint x: 135, endPoint y: 231, distance: 39.5
click at [135, 235] on pre "Colored pencils in the hands" at bounding box center [187, 239] width 279 height 8
type textarea "makng"
type textarea "ing shapes"
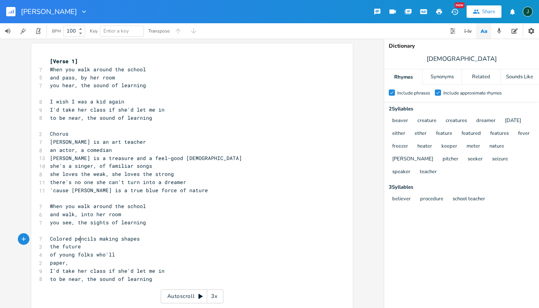
type textarea "the future"
click at [60, 243] on span "the future" at bounding box center [65, 246] width 31 height 7
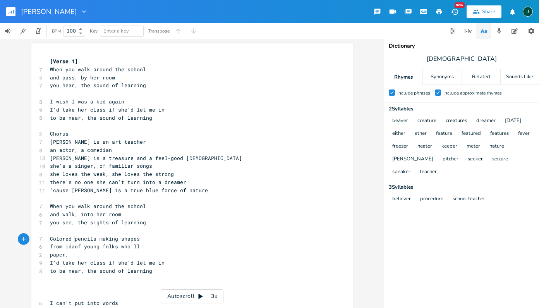
scroll to position [0, 18]
type textarea "from idae"
type textarea "eas nad"
type textarea "and landc"
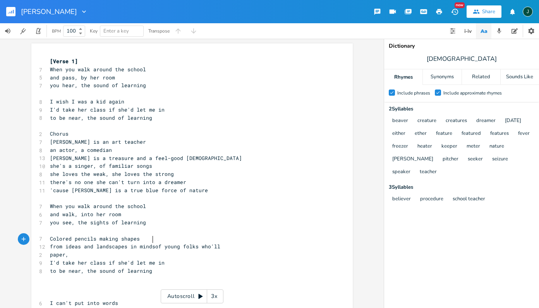
scroll to position [0, 30]
type textarea "scapes in minds"
click at [127, 243] on span "from ideas and landscapes in minds of young folks who'll" at bounding box center [136, 246] width 173 height 7
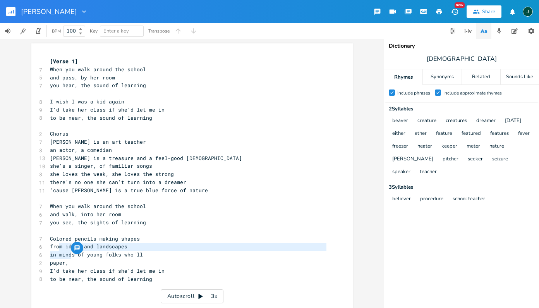
drag, startPoint x: 55, startPoint y: 247, endPoint x: 69, endPoint y: 257, distance: 16.9
click at [69, 257] on div "[Verse 1] 7 When you walk around the school 5 and pass, by her room 7 you hear,…" at bounding box center [187, 194] width 279 height 274
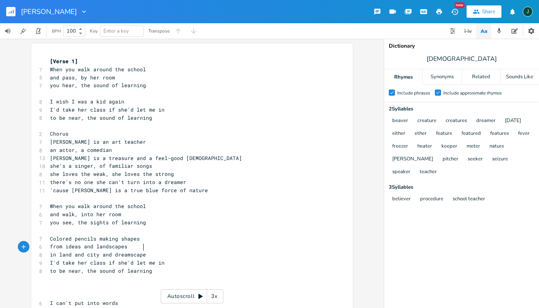
type textarea "land and city and dreamscapes"
drag, startPoint x: 81, startPoint y: 240, endPoint x: 129, endPoint y: 239, distance: 48.0
click at [129, 242] on pre "from ideas and landscapes" at bounding box center [187, 246] width 279 height 8
type textarea "not yet embraces"
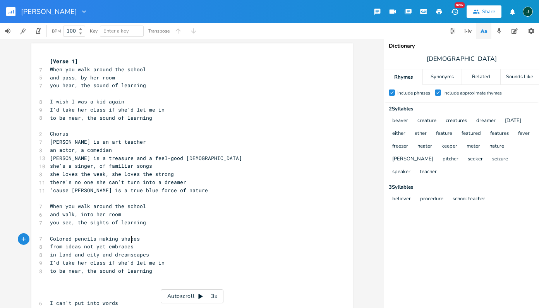
type textarea "d"
click at [151, 250] on pre "in land and city and dreamscapes" at bounding box center [187, 254] width 279 height 8
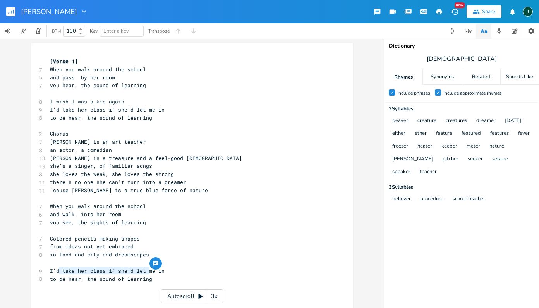
type textarea "I'd take her class if she'd let me in to be near, the sound of learning"
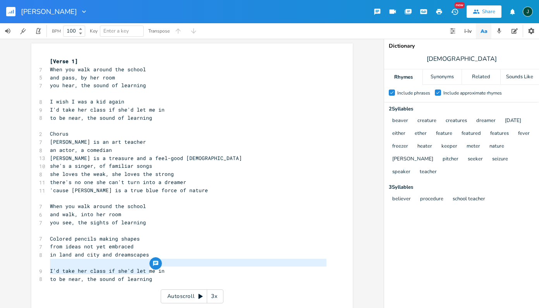
drag, startPoint x: 154, startPoint y: 270, endPoint x: 45, endPoint y: 263, distance: 110.2
click at [45, 263] on div "I'd take her class if she'd let me in to be near, the sound of learning x [Vers…" at bounding box center [191, 192] width 321 height 298
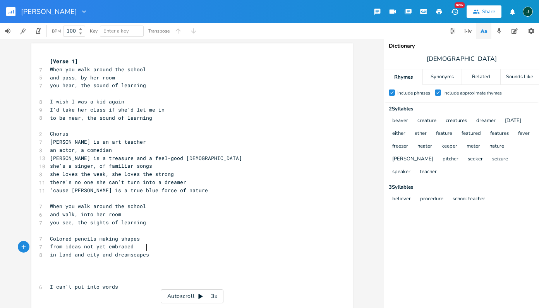
click at [56, 275] on pre "​" at bounding box center [187, 279] width 279 height 8
click at [68, 243] on span "from ideas not yet embraced" at bounding box center [92, 246] width 84 height 7
type textarea "from ideas not yet embraced"
click at [68, 243] on span "from ideas not yet embraced" at bounding box center [92, 246] width 84 height 7
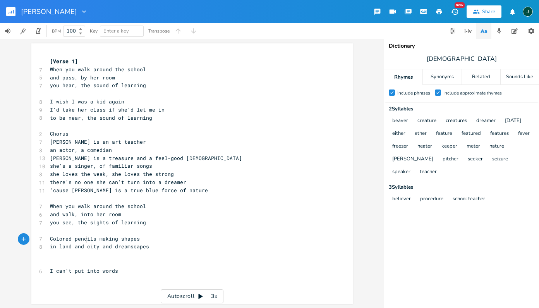
click at [84, 243] on span "in land and city and dreamscapes" at bounding box center [99, 246] width 99 height 7
type textarea ","
click at [86, 243] on span "in land, city and dreamscapes" at bounding box center [95, 246] width 90 height 7
type textarea ","
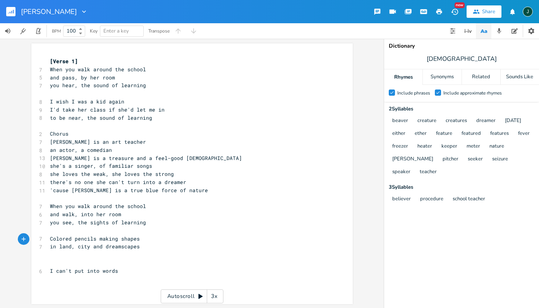
scroll to position [0, 1]
click at [151, 242] on pre "in land, city, and dreamscapes" at bounding box center [187, 246] width 279 height 8
type textarea "out of the mid"
type textarea "nds of learning"
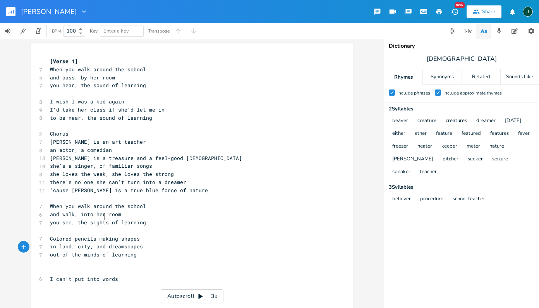
click at [101, 219] on span "you see, the sights of learning" at bounding box center [98, 222] width 96 height 7
type textarea "minds"
drag, startPoint x: 99, startPoint y: 247, endPoint x: 105, endPoint y: 247, distance: 5.4
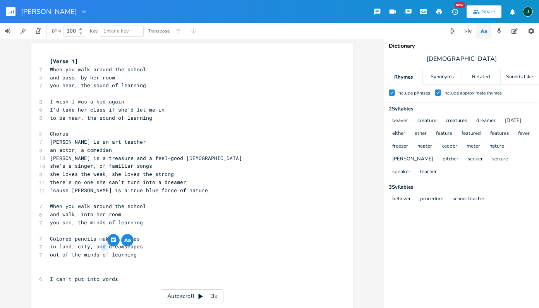
click at [105, 251] on span "out of the minds of learning" at bounding box center [93, 254] width 87 height 7
type textarea "a"
type textarea "-"
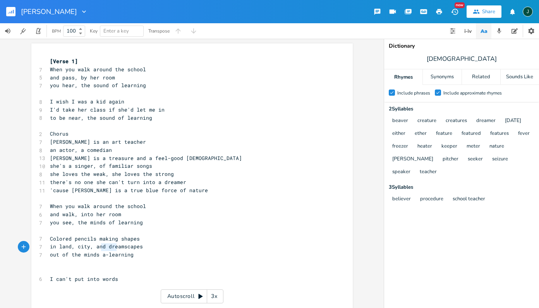
type textarea "a-learning"
drag, startPoint x: 98, startPoint y: 248, endPoint x: 129, endPoint y: 248, distance: 31.4
click at [129, 250] on pre "out of the minds a-learning" at bounding box center [187, 254] width 279 height 8
click at [116, 219] on span "you see, the minds of learning" at bounding box center [96, 222] width 93 height 7
type textarea "of learning"
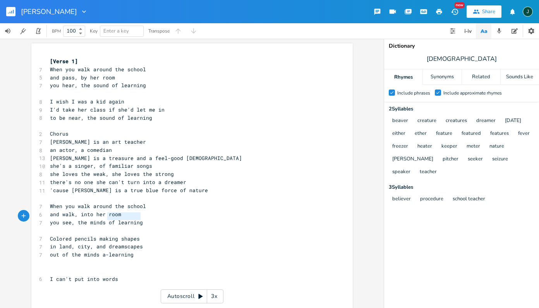
drag, startPoint x: 104, startPoint y: 216, endPoint x: 138, endPoint y: 216, distance: 34.5
click at [138, 218] on pre "you see, the minds of learning" at bounding box center [187, 222] width 279 height 8
paste textarea
click at [79, 219] on span "you see, the minds a-learning" at bounding box center [95, 222] width 90 height 7
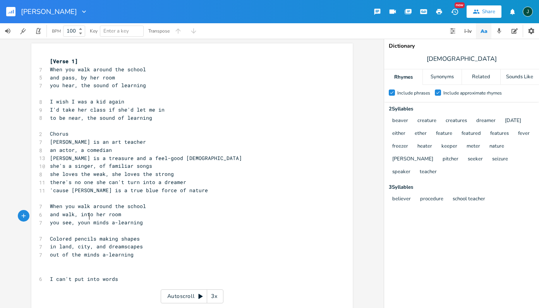
type textarea "young"
click at [50, 251] on span "out of the minds a-learning" at bounding box center [92, 254] width 84 height 7
type textarea "comihng"
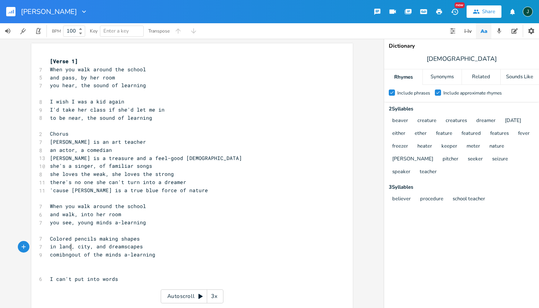
type textarea "bng"
type textarea "ng"
click at [93, 251] on span "coming out of the minds a-learning" at bounding box center [102, 254] width 105 height 7
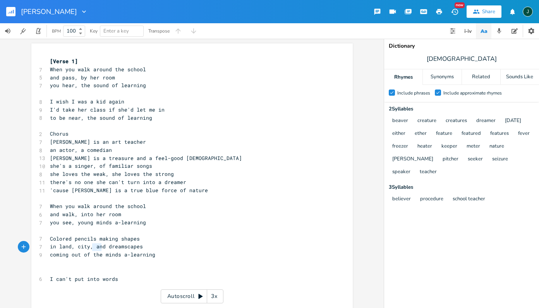
click at [93, 251] on span "coming out of the minds a-learning" at bounding box center [102, 254] width 105 height 7
type textarea "yound"
type textarea "g"
click at [456, 11] on icon "button" at bounding box center [455, 12] width 8 height 8
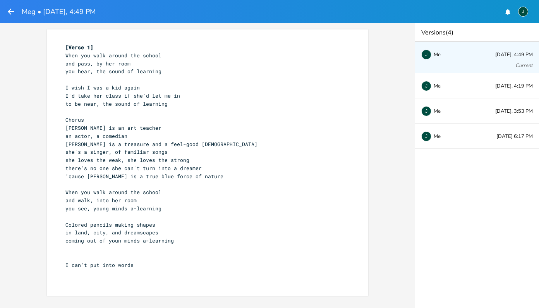
click at [74, 237] on span "coming out of youn minds a-learning" at bounding box center [119, 240] width 108 height 7
click at [9, 12] on icon "button" at bounding box center [11, 12] width 6 height 6
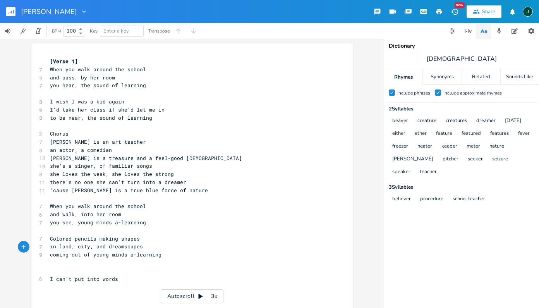
click at [69, 251] on span "coming out of young minds a-learning" at bounding box center [105, 254] width 111 height 7
click at [51, 243] on span "in land, city, and dreamscapes" at bounding box center [96, 246] width 93 height 7
type textarea "of dream,"
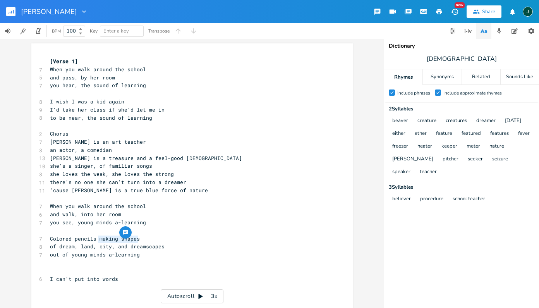
type textarea "city, and drea"
drag, startPoint x: 94, startPoint y: 240, endPoint x: 139, endPoint y: 241, distance: 44.9
click at [139, 243] on span "of dream, land, city, and dreamscapes" at bounding box center [107, 246] width 115 height 7
type textarea "and city"
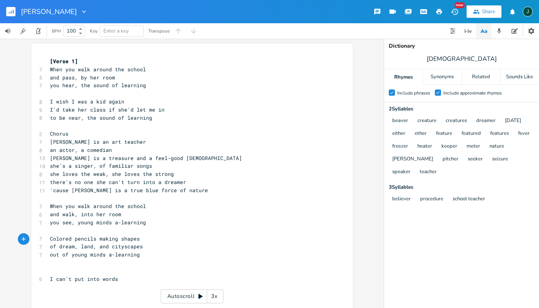
click at [170, 187] on span "'cause [PERSON_NAME] is a true blue force of nature" at bounding box center [129, 190] width 158 height 7
type textarea "nature"
click at [170, 187] on span "'cause [PERSON_NAME] is a true blue force of nature" at bounding box center [129, 190] width 158 height 7
click at [200, 179] on icon "button" at bounding box center [202, 178] width 4 height 3
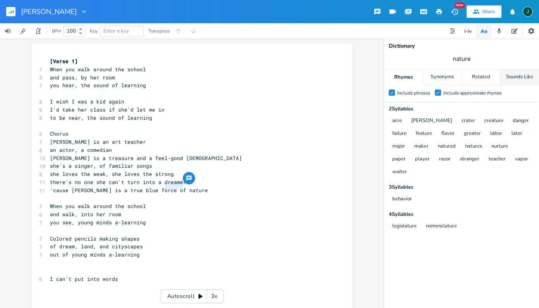
click at [473, 75] on div "Sounds Like" at bounding box center [520, 76] width 38 height 15
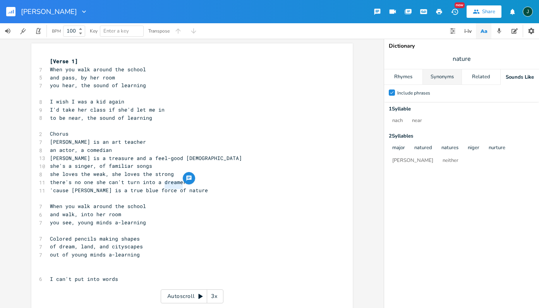
click at [439, 76] on div "Synonyms" at bounding box center [442, 76] width 38 height 15
click at [398, 77] on div "Rhymes" at bounding box center [403, 76] width 38 height 15
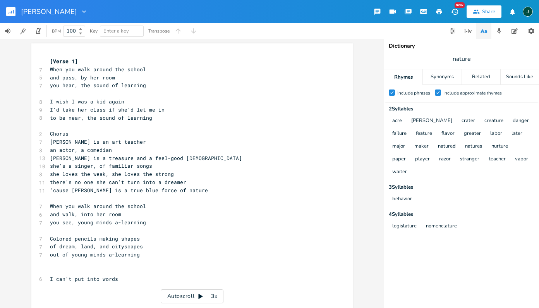
click at [123, 155] on span "[PERSON_NAME] is a treasure and a feel-good [DEMOGRAPHIC_DATA]" at bounding box center [146, 157] width 192 height 7
type textarea ","
type textarea ";"
click at [50, 164] on span "she's a singer, of familiar songs" at bounding box center [101, 165] width 102 height 7
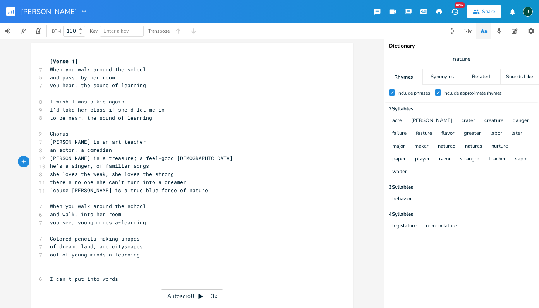
type textarea "S"
click at [105, 178] on span "there's no one she can't turn into a dreamer" at bounding box center [118, 181] width 136 height 7
type textarea "turn into a dreamer"
click at [180, 175] on div "turn into a dreamer x [Verse 1] 7 When you walk around the school 5 and pass, b…" at bounding box center [191, 176] width 321 height 266
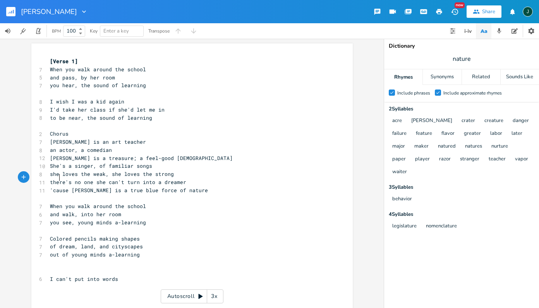
click at [55, 178] on span "there's no one she can't turn into a dreamer" at bounding box center [118, 181] width 136 height 7
drag, startPoint x: 47, startPoint y: 177, endPoint x: 182, endPoint y: 175, distance: 134.7
click at [182, 175] on div "there's no one she can't turn into a dreamer x [Verse 1] 7 When you walk around…" at bounding box center [191, 176] width 321 height 266
type textarea "she inspires others to be greater"
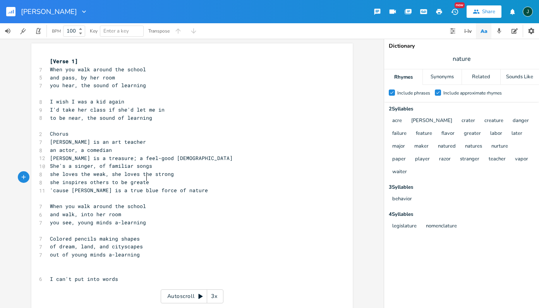
scroll to position [0, 61]
click at [151, 187] on span "'cause [PERSON_NAME] is a true blue force of nature" at bounding box center [129, 190] width 158 height 7
type textarea "([GEOGRAPHIC_DATA])"
click at [182, 210] on pre "and walk, into her room" at bounding box center [187, 214] width 279 height 8
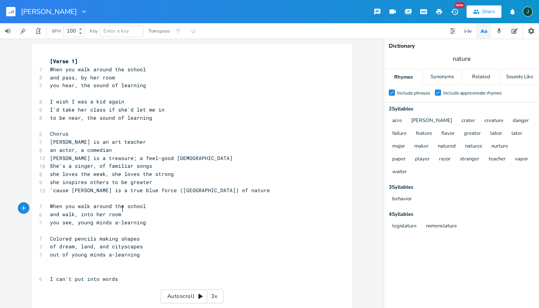
click at [56, 178] on span "she inspires others to be greater" at bounding box center [101, 181] width 102 height 7
type textarea "'ll"
click at [92, 178] on span "she'll inspires others to be greater" at bounding box center [105, 181] width 111 height 7
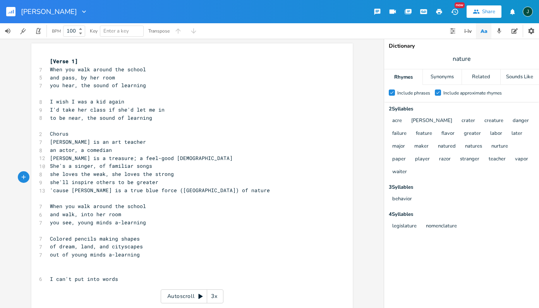
click at [99, 178] on span "she'll inspire others to be greater" at bounding box center [104, 181] width 108 height 7
type textarea "you"
click at [103, 235] on span "Colored pencils making shapes" at bounding box center [95, 238] width 90 height 7
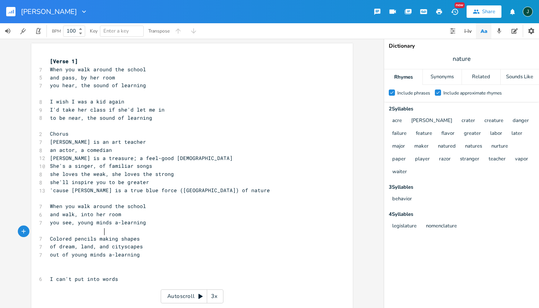
click at [103, 235] on span "Colored pencils making shapes" at bounding box center [95, 238] width 90 height 7
type textarea "drawing"
click at [56, 243] on span "of dream, land, and cityscapes" at bounding box center [96, 246] width 93 height 7
click at [48, 250] on pre "out of young minds a-learning" at bounding box center [187, 254] width 279 height 8
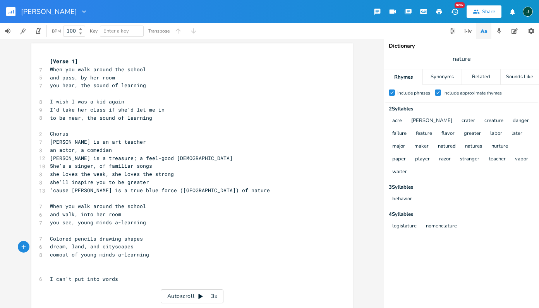
scroll to position [0, 8]
type textarea "coming"
click at [77, 211] on span "and walk, into her room" at bounding box center [85, 214] width 71 height 7
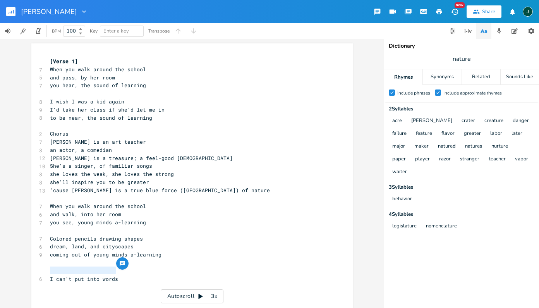
drag, startPoint x: 48, startPoint y: 269, endPoint x: 119, endPoint y: 269, distance: 70.5
click at [119, 275] on pre "I can't put into words" at bounding box center [187, 279] width 279 height 8
type textarea "Portrat"
type textarea "its hand"
type textarea "g upon the walk"
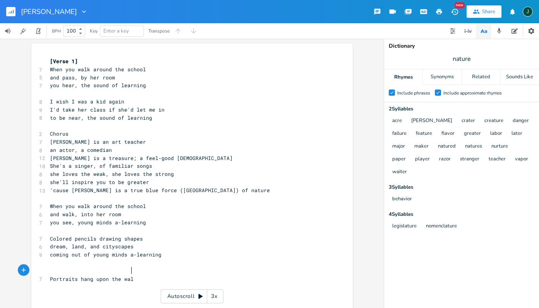
type textarea "ls"
click at [459, 9] on button "New Version History" at bounding box center [454, 12] width 15 height 14
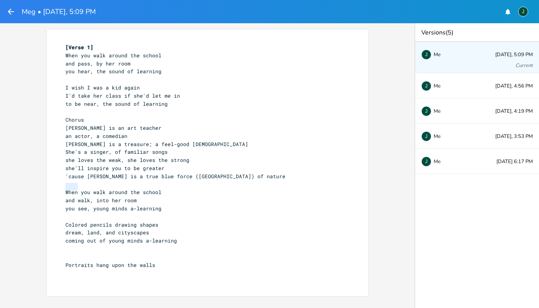
drag, startPoint x: 65, startPoint y: 186, endPoint x: 76, endPoint y: 187, distance: 11.2
click at [76, 189] on span "When you walk around the school" at bounding box center [113, 192] width 96 height 7
click at [12, 13] on icon "button" at bounding box center [10, 11] width 9 height 9
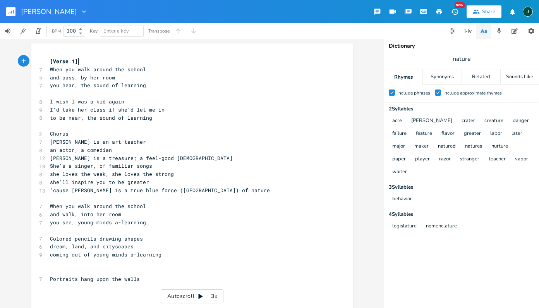
click at [52, 202] on span "When you walk around the school" at bounding box center [98, 205] width 96 height 7
type textarea "If"
click at [60, 211] on span "and walk, into her room" at bounding box center [85, 214] width 71 height 7
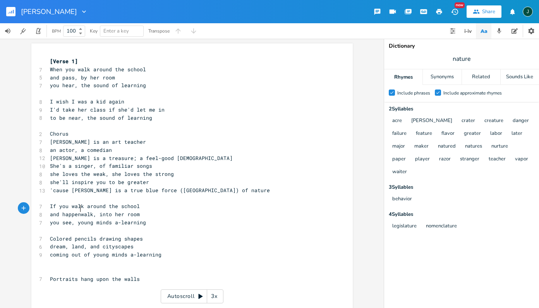
scroll to position [0, 15]
type textarea "happen upon"
type textarea "walk, into"
drag, startPoint x: 129, startPoint y: 209, endPoint x: 96, endPoint y: 210, distance: 32.9
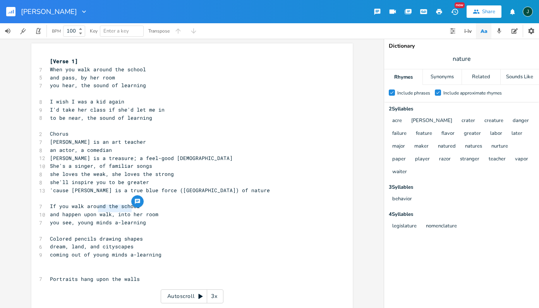
click at [96, 211] on span "and happen upon walk, into her room" at bounding box center [104, 214] width 108 height 7
click at [56, 219] on span "you see, young minds a-learning" at bounding box center [98, 222] width 96 height 7
type textarea "'ll"
click at [129, 235] on span "Colored pencils drawing shapes" at bounding box center [96, 238] width 93 height 7
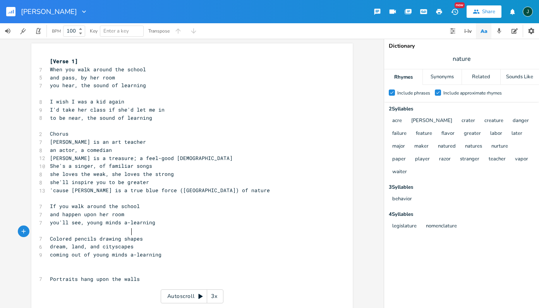
type textarea "shapes"
click at [129, 235] on span "Colored pencils drawing shapes" at bounding box center [96, 238] width 93 height 7
click at [161, 223] on icon "button" at bounding box center [160, 224] width 9 height 9
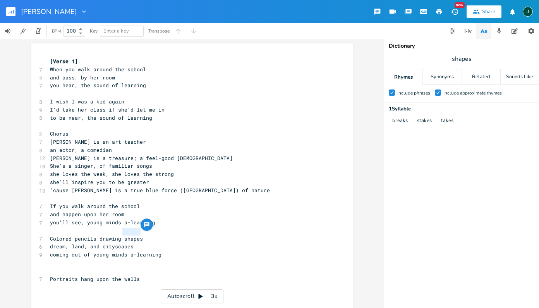
click at [58, 251] on span "coming out of young minds a-learning" at bounding box center [105, 254] width 111 height 7
type textarea "break"
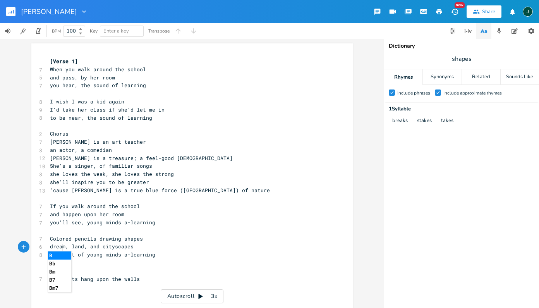
scroll to position [0, 11]
drag, startPoint x: 93, startPoint y: 179, endPoint x: 103, endPoint y: 180, distance: 9.7
click at [103, 180] on span "she'll inspire you to be greater" at bounding box center [99, 181] width 99 height 7
type textarea "any perosn"
type textarea "son"
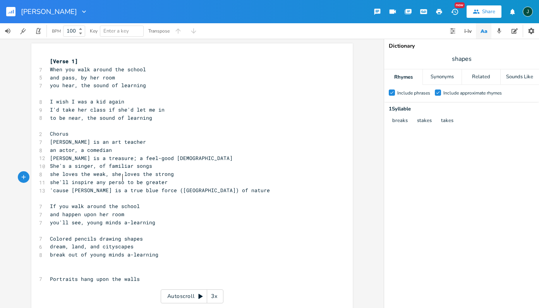
scroll to position [0, 7]
type textarea "([GEOGRAPHIC_DATA])"
drag, startPoint x: 152, startPoint y: 187, endPoint x: 185, endPoint y: 187, distance: 33.3
click at [185, 187] on span "'cause [PERSON_NAME] is a true blue force ([GEOGRAPHIC_DATA]) of nature" at bounding box center [160, 190] width 220 height 7
click at [93, 178] on span "she'll inspire any person to be greater" at bounding box center [110, 181] width 121 height 7
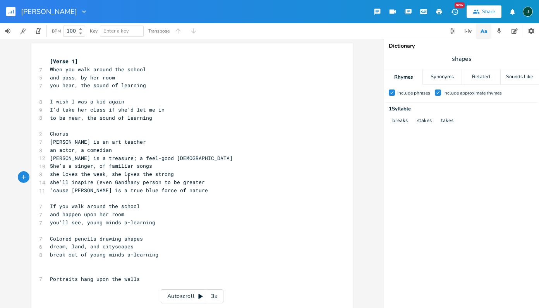
scroll to position [0, 25]
type textarea "(even [PERSON_NAME])"
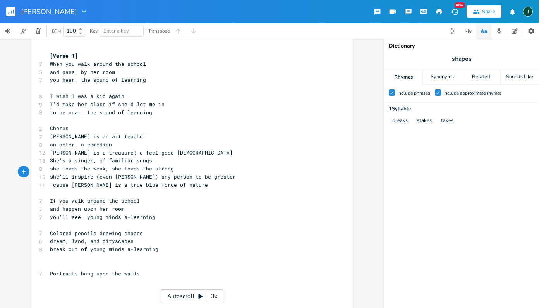
scroll to position [5, 0]
click at [86, 72] on span "and pass, by her room" at bounding box center [82, 72] width 65 height 7
click at [89, 72] on span "and pass, by her room" at bounding box center [82, 72] width 65 height 7
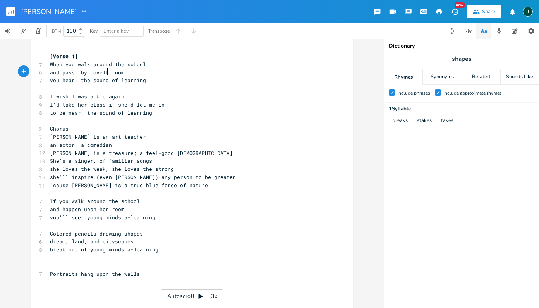
type textarea "Loveltt"
type textarea "tt's"
click at [77, 79] on span "you hear, the sound of learning" at bounding box center [98, 80] width 96 height 7
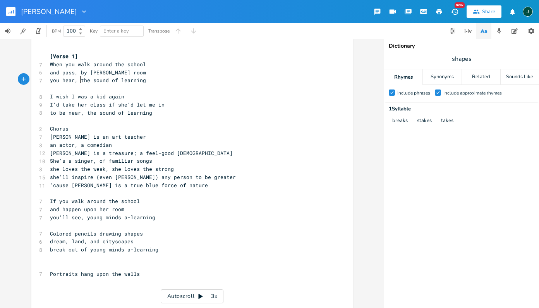
click at [114, 102] on span "I'd take her class if she'd let me in" at bounding box center [107, 104] width 115 height 7
type textarea ","
click at [116, 149] on span "[PERSON_NAME] is a treasure; a feel-good [DEMOGRAPHIC_DATA]" at bounding box center [141, 152] width 183 height 7
type textarea "nd"
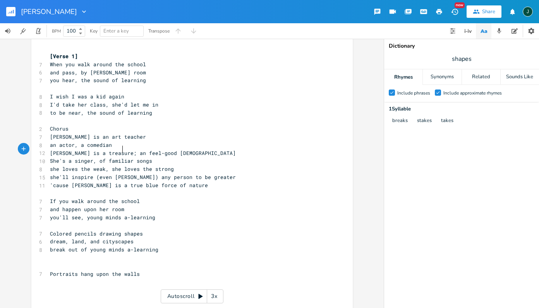
scroll to position [0, 5]
click at [65, 173] on span "she'll inspire (even [PERSON_NAME]) any person to be greater" at bounding box center [143, 176] width 186 height 7
type textarea "f"
type textarea "d"
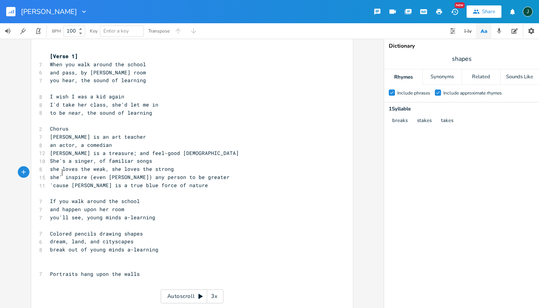
scroll to position [0, 3]
click at [108, 183] on span "'cause [PERSON_NAME] is a true blue force of nature" at bounding box center [129, 185] width 158 height 7
type textarea ") any person"
drag, startPoint x: 126, startPoint y: 173, endPoint x: 164, endPoint y: 173, distance: 37.5
click at [164, 173] on span "she'd inspire (even [PERSON_NAME]) any person to be greater" at bounding box center [141, 176] width 183 height 7
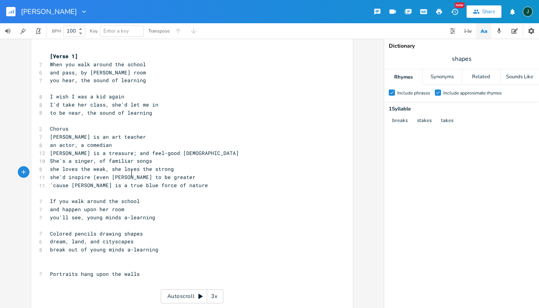
scroll to position [0, 1]
click at [92, 173] on span "she'd inspire (even [PERSON_NAME] to be greater" at bounding box center [123, 176] width 146 height 7
click at [126, 174] on span "she'd inspire even [PERSON_NAME] to be greater" at bounding box center [121, 176] width 142 height 7
click at [62, 246] on span "break out of young minds a-learning" at bounding box center [104, 249] width 108 height 7
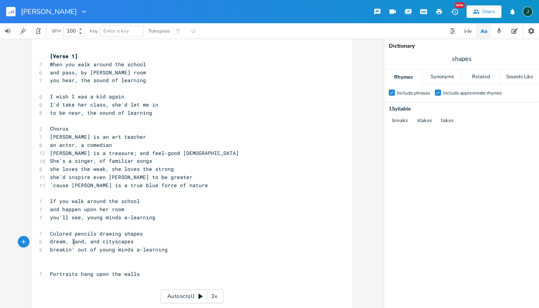
scroll to position [0, 0]
type textarea "in'"
click at [456, 9] on icon "button" at bounding box center [454, 12] width 7 height 6
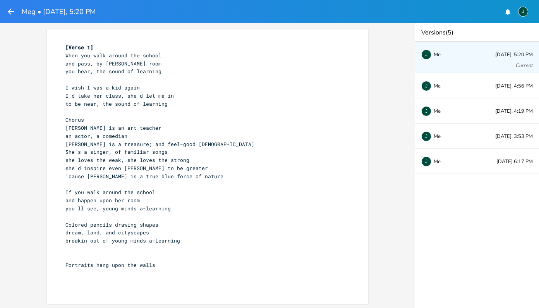
click at [169, 261] on pre "Portraits hang upon the walls" at bounding box center [203, 265] width 279 height 8
click at [151, 261] on span "Portraits hang upon the walls" at bounding box center [110, 264] width 90 height 7
click at [10, 10] on icon "button" at bounding box center [11, 12] width 6 height 6
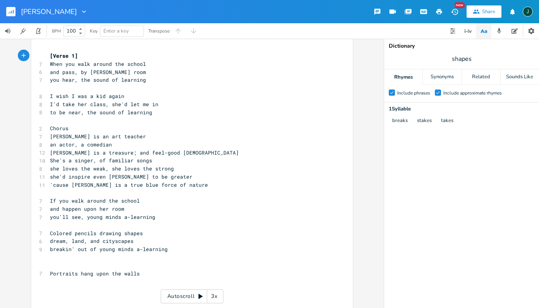
scroll to position [5, 0]
click at [142, 270] on pre "Portraits hang upon the walls" at bounding box center [187, 274] width 279 height 8
type textarea "With faces that make you [PERSON_NAME] all"
type textarea "The pain and"
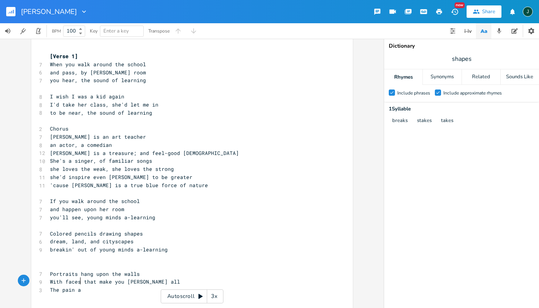
scroll to position [0, 26]
click at [58, 286] on span "The pain and" at bounding box center [68, 289] width 37 height 7
type textarea "joy and"
click at [103, 286] on span "The joy and pain and" at bounding box center [81, 289] width 62 height 7
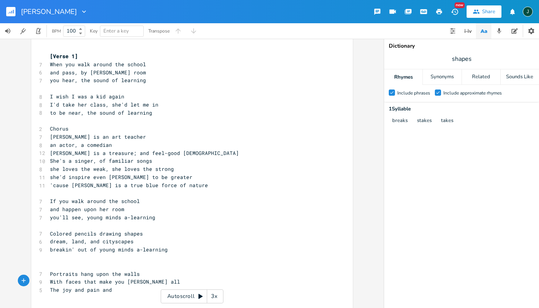
click at [103, 286] on span "The joy and pain and" at bounding box center [81, 289] width 62 height 7
type textarea "before"
type textarea "life [PERSON_NAME] out"
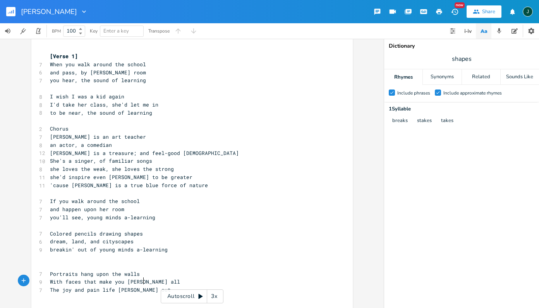
scroll to position [0, 25]
drag, startPoint x: 113, startPoint y: 282, endPoint x: 140, endPoint y: 283, distance: 27.1
type textarea "shows us"
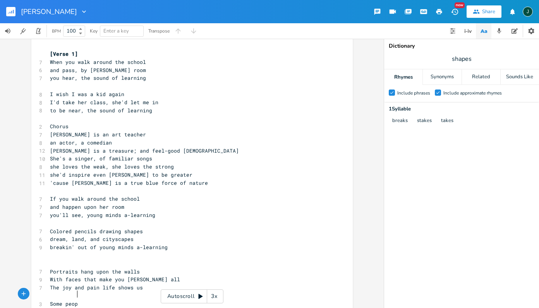
type textarea "Some peope"
type textarea "le say we don't have a oi"
type textarea "voice"
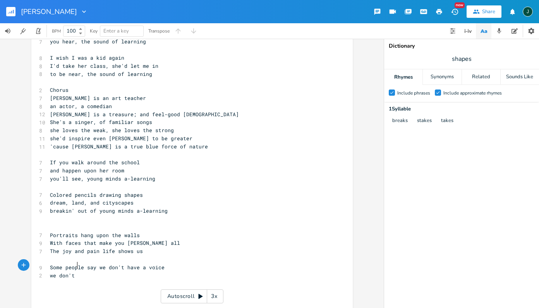
scroll to position [0, 17]
type textarea "we don't have a choice"
click at [101, 264] on span "Some people say we don't have a voice" at bounding box center [107, 267] width 115 height 7
type textarea "'ve got not choice"
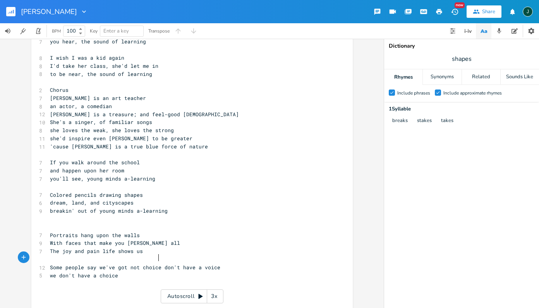
scroll to position [0, 33]
type textarea "don't have a voice"
drag, startPoint x: 48, startPoint y: 267, endPoint x: 104, endPoint y: 269, distance: 55.8
click at [104, 271] on pre "don't have a voice" at bounding box center [187, 275] width 279 height 8
click at [57, 272] on span "we don't have a choice" at bounding box center [84, 275] width 68 height 7
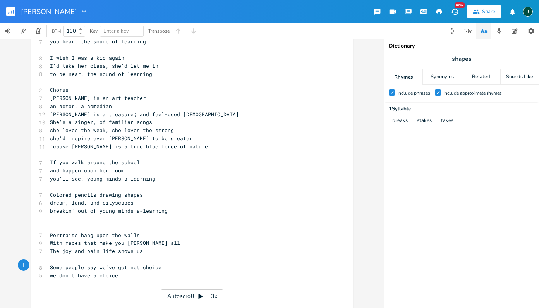
click at [50, 272] on span "we don't have a choice" at bounding box center [84, 275] width 68 height 7
click at [53, 272] on span "we don't have a choice" at bounding box center [84, 275] width 68 height 7
type textarea "'ve got no voice"
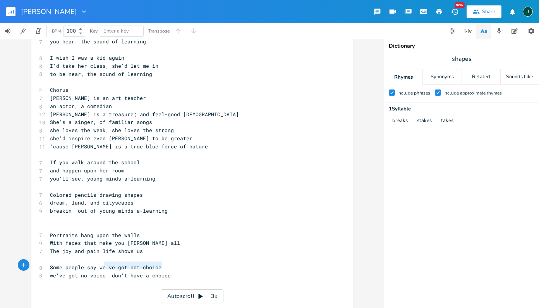
type textarea "don't have a choice"
drag, startPoint x: 100, startPoint y: 266, endPoint x: 165, endPoint y: 267, distance: 65.1
click at [165, 271] on pre "we've got no voice don't have a choice" at bounding box center [187, 275] width 279 height 8
click at [87, 272] on span "we've got no voice" at bounding box center [78, 275] width 56 height 7
type textarea "hope"
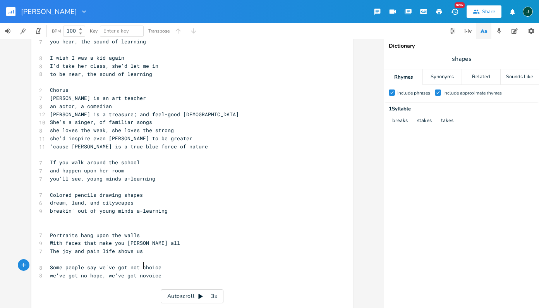
type textarea ", we've got no"
click at [163, 271] on pre "we've got no hope, we've got no voice" at bounding box center [187, 275] width 279 height 8
click at [99, 247] on span "The joy and pain life shows us" at bounding box center [96, 250] width 93 height 7
type textarea "that"
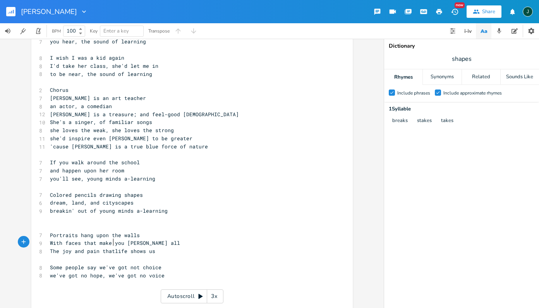
scroll to position [0, 9]
click at [115, 279] on pre "​" at bounding box center [187, 283] width 279 height 8
click at [48, 87] on pre "Chorus" at bounding box center [187, 90] width 279 height 8
type textarea "{"
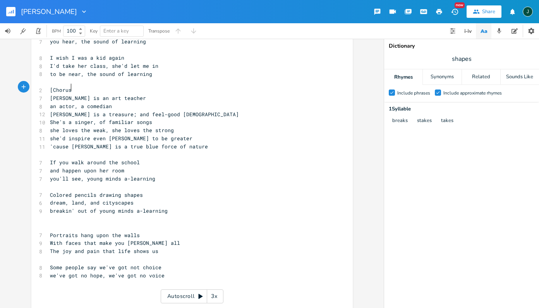
click at [71, 88] on pre "[Chorus" at bounding box center [187, 90] width 279 height 8
click at [55, 264] on span "Some people say we've got not choice" at bounding box center [105, 267] width 111 height 7
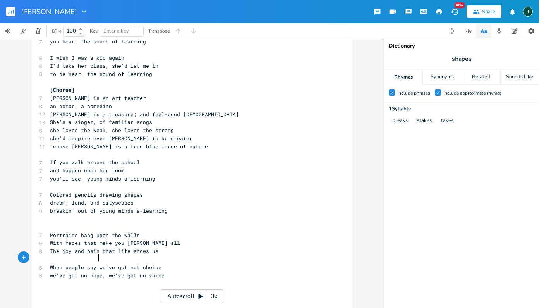
click at [95, 264] on span "When people say we've got not choice" at bounding box center [105, 267] width 111 height 7
click at [158, 264] on span "When people say "we've got not choice" at bounding box center [107, 267] width 115 height 7
click at [147, 264] on span "When people say "we've got not choice"" at bounding box center [109, 267] width 118 height 7
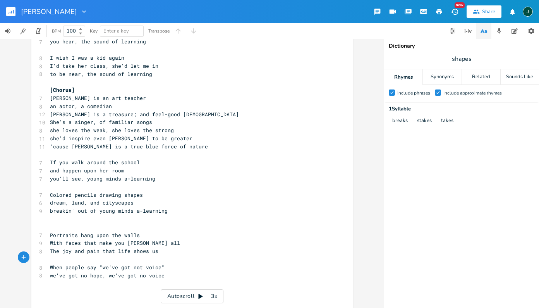
click at [64, 272] on span "we've got no hope, we've got no voice" at bounding box center [107, 275] width 115 height 7
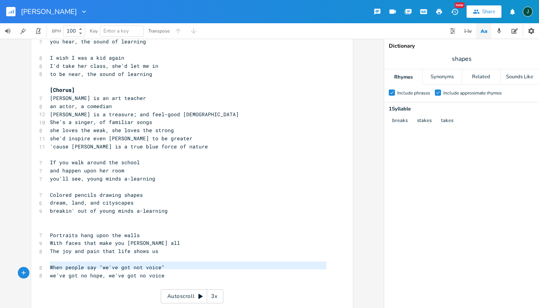
click at [64, 272] on span "we've got no hope, we've got no voice" at bounding box center [107, 275] width 115 height 7
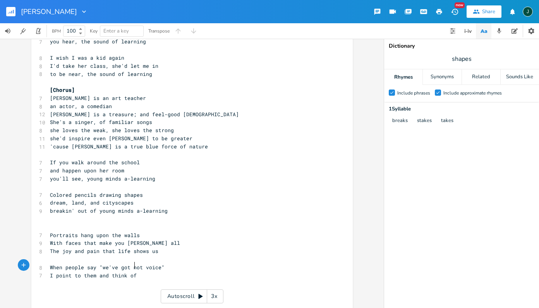
scroll to position [0, 33]
click at [50, 231] on span "Portraits hang upon the walls" at bounding box center [95, 234] width 90 height 7
click at [147, 264] on span "When people say "we've got not voice"" at bounding box center [107, 267] width 115 height 7
click at [175, 251] on icon "button" at bounding box center [177, 250] width 4 height 3
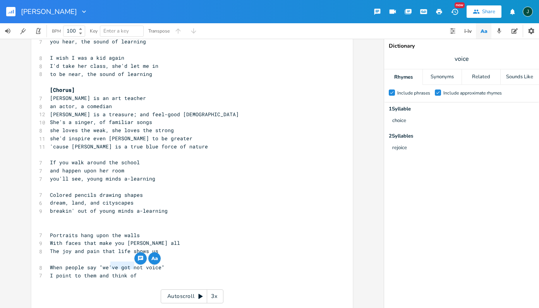
drag, startPoint x: 109, startPoint y: 266, endPoint x: 132, endPoint y: 266, distance: 23.6
click at [132, 271] on pre "I point to them and think of" at bounding box center [187, 275] width 279 height 8
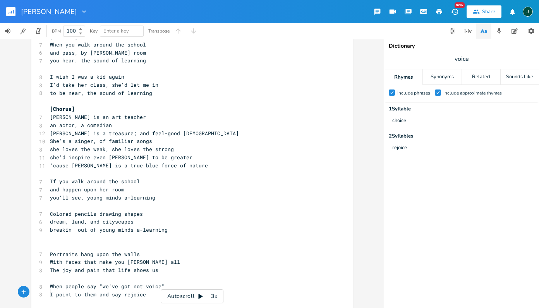
scroll to position [27, 0]
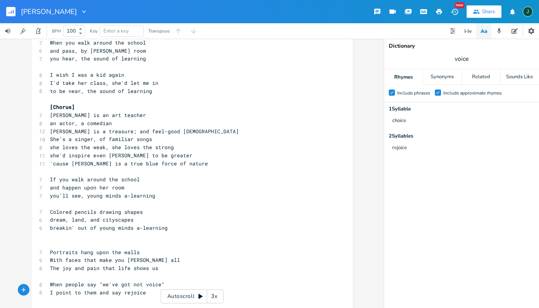
click at [114, 256] on span "With faces that make you [PERSON_NAME] all" at bounding box center [115, 259] width 130 height 7
click at [56, 256] on span "With faces that make me [PERSON_NAME] all" at bounding box center [113, 259] width 127 height 7
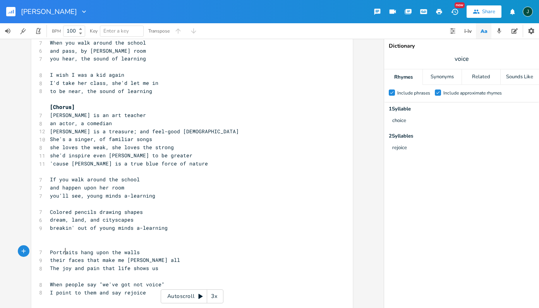
scroll to position [0, 9]
click at [91, 256] on span "their faces that make me [PERSON_NAME] all" at bounding box center [115, 259] width 130 height 7
click at [159, 264] on pre "The joy and pain that life shows us" at bounding box center [187, 268] width 279 height 8
click at [67, 256] on span "their faces make me [PERSON_NAME] all" at bounding box center [107, 259] width 115 height 7
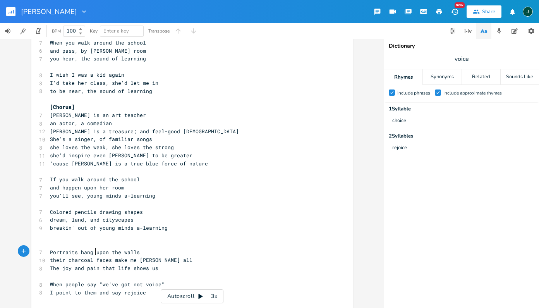
scroll to position [0, 17]
click at [112, 256] on span "their charcoal faces make me [PERSON_NAME] all" at bounding box center [121, 259] width 142 height 7
click at [142, 256] on span "their charcoal faces show me [PERSON_NAME] all" at bounding box center [121, 259] width 142 height 7
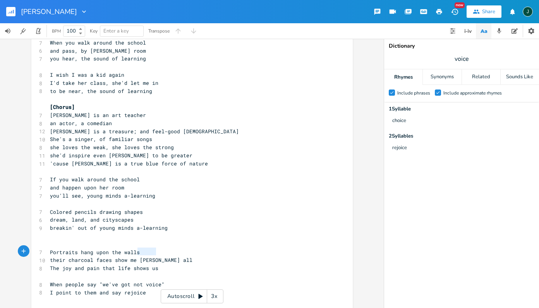
click at [142, 256] on span "their charcoal faces show me [PERSON_NAME] all" at bounding box center [121, 259] width 142 height 7
click at [139, 264] on span "The joy and pain that life shows us" at bounding box center [104, 267] width 108 height 7
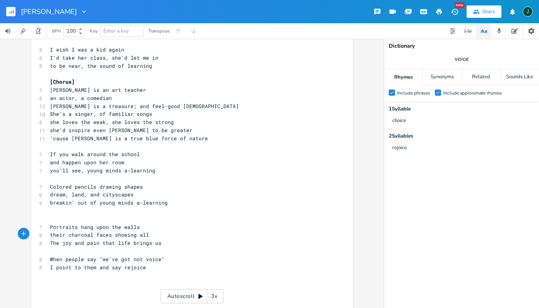
scroll to position [51, 0]
click at [131, 231] on span "their charcoal faces showing all" at bounding box center [99, 234] width 99 height 7
click at [51, 240] on span "The joy and pain that life brings us" at bounding box center [105, 243] width 111 height 7
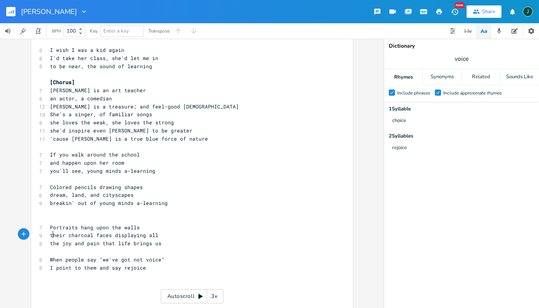
click at [177, 239] on pre "the joy and pain that life brings us" at bounding box center [187, 243] width 279 height 8
click at [141, 231] on span "their charcoal faces displaying all" at bounding box center [104, 234] width 108 height 7
click at [111, 231] on span "their charcoal faces display all" at bounding box center [99, 234] width 99 height 7
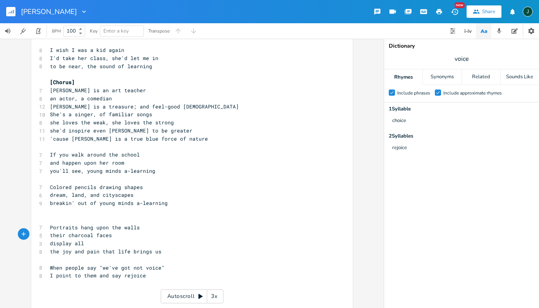
click at [67, 240] on span "display all" at bounding box center [67, 243] width 34 height 7
drag, startPoint x: 72, startPoint y: 243, endPoint x: 46, endPoint y: 242, distance: 25.6
click at [48, 247] on pre "the joy and pain that life brings us" at bounding box center [187, 251] width 279 height 8
click at [106, 239] on pre "displaying all" at bounding box center [187, 243] width 279 height 8
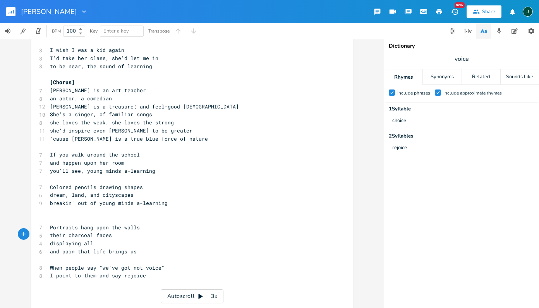
scroll to position [0, 1]
click at [52, 231] on span "their charcoal faces" at bounding box center [81, 234] width 62 height 7
click at [123, 231] on pre "with charcoal faces" at bounding box center [187, 235] width 279 height 8
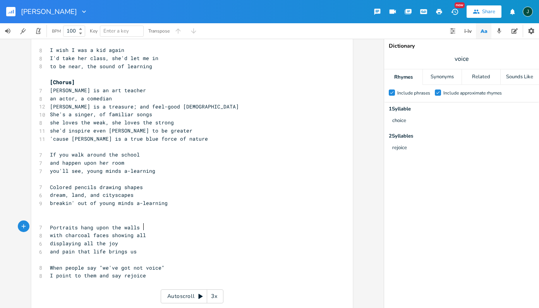
scroll to position [0, 23]
drag, startPoint x: 93, startPoint y: 233, endPoint x: 50, endPoint y: 234, distance: 43.8
click at [50, 240] on span "displaying all the joy" at bounding box center [84, 243] width 68 height 7
click at [50, 240] on span "the joy" at bounding box center [61, 243] width 22 height 7
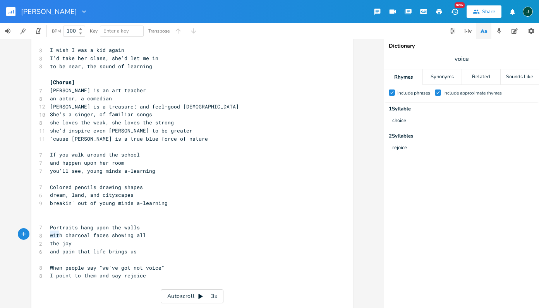
click at [50, 240] on span "the joy" at bounding box center [61, 243] width 22 height 7
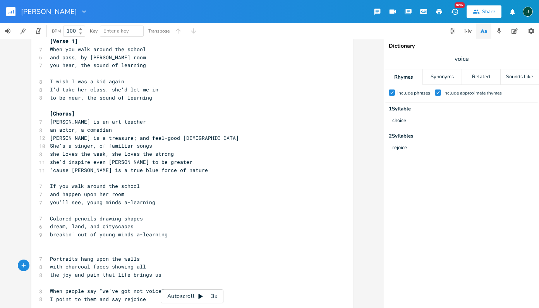
scroll to position [21, 0]
click at [63, 286] on span "When people say "we've got not voice"" at bounding box center [107, 289] width 115 height 7
click at [50, 295] on span "and see the art work people say "we've got not voice"" at bounding box center [132, 298] width 164 height 7
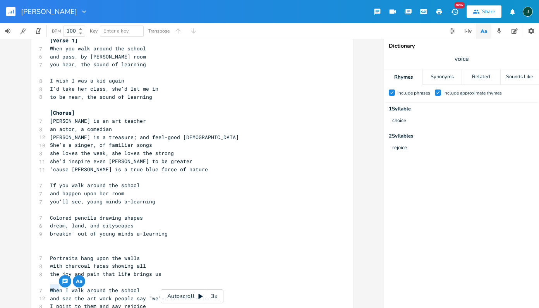
scroll to position [0, 1]
click at [69, 295] on span "I see the art work people say "we've got not voice"" at bounding box center [129, 298] width 158 height 7
drag, startPoint x: 93, startPoint y: 290, endPoint x: 189, endPoint y: 286, distance: 96.1
click at [189, 295] on span "I see art work people say "we've got not voice"" at bounding box center [123, 298] width 146 height 7
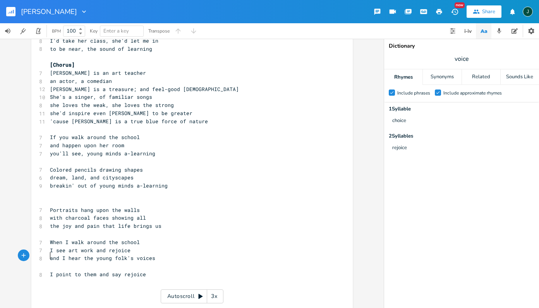
scroll to position [71, 0]
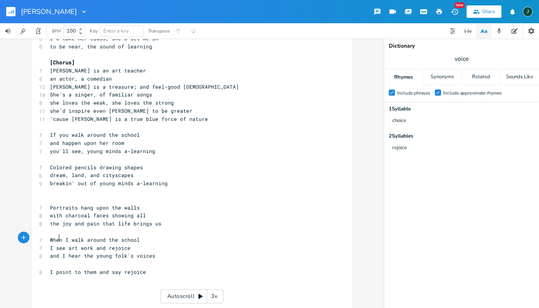
click at [57, 244] on span "I see art work and rejoice" at bounding box center [90, 247] width 81 height 7
click at [84, 268] on span "I point to them and say rejoice" at bounding box center [98, 271] width 96 height 7
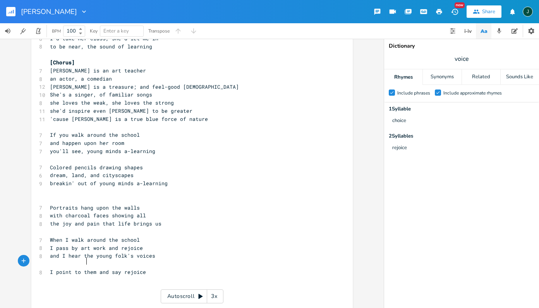
click at [84, 268] on span "I point to them and say rejoice" at bounding box center [98, 271] width 96 height 7
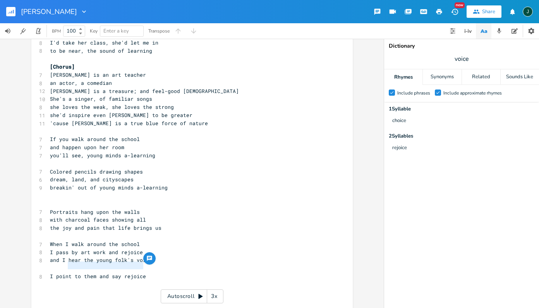
drag, startPoint x: 172, startPoint y: 265, endPoint x: 64, endPoint y: 263, distance: 107.6
click at [64, 272] on pre "I point to them and say rejoice" at bounding box center [187, 276] width 279 height 8
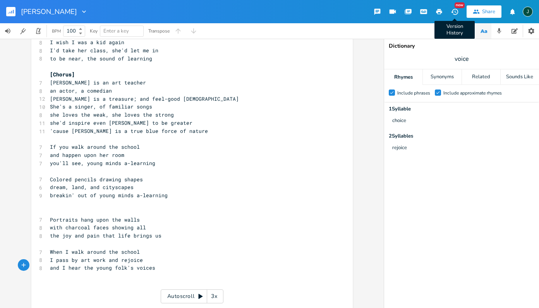
click at [455, 12] on icon "button" at bounding box center [454, 12] width 7 height 6
